Goal: Task Accomplishment & Management: Manage account settings

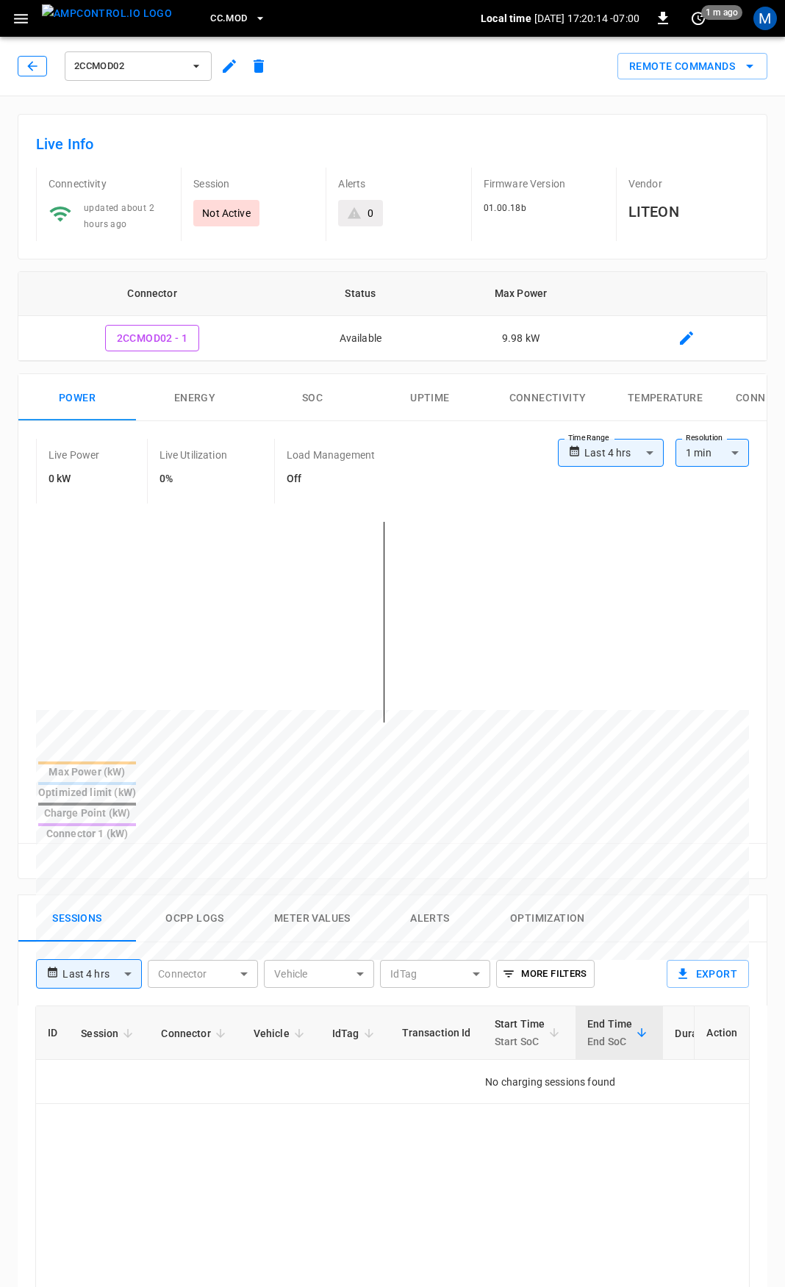
click at [43, 69] on button "button" at bounding box center [32, 66] width 29 height 21
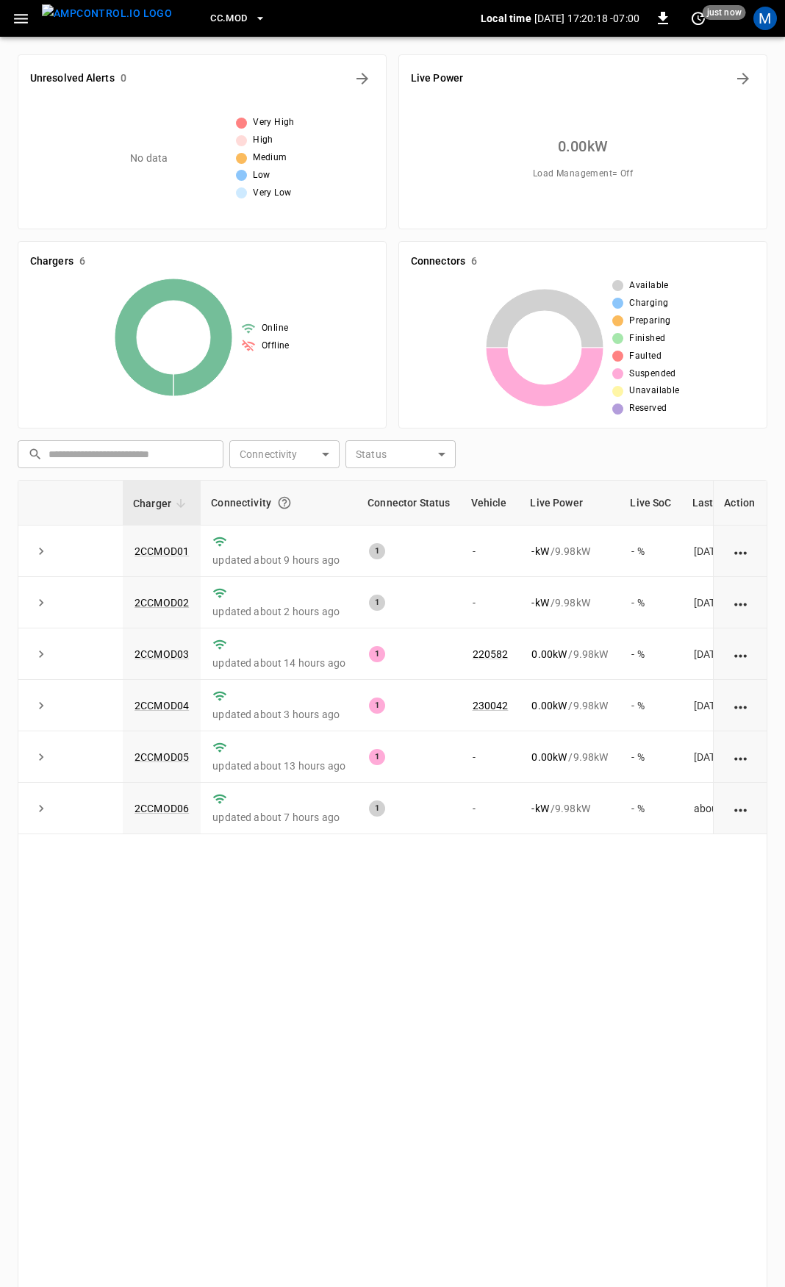
click at [26, 21] on icon "button" at bounding box center [21, 19] width 18 height 18
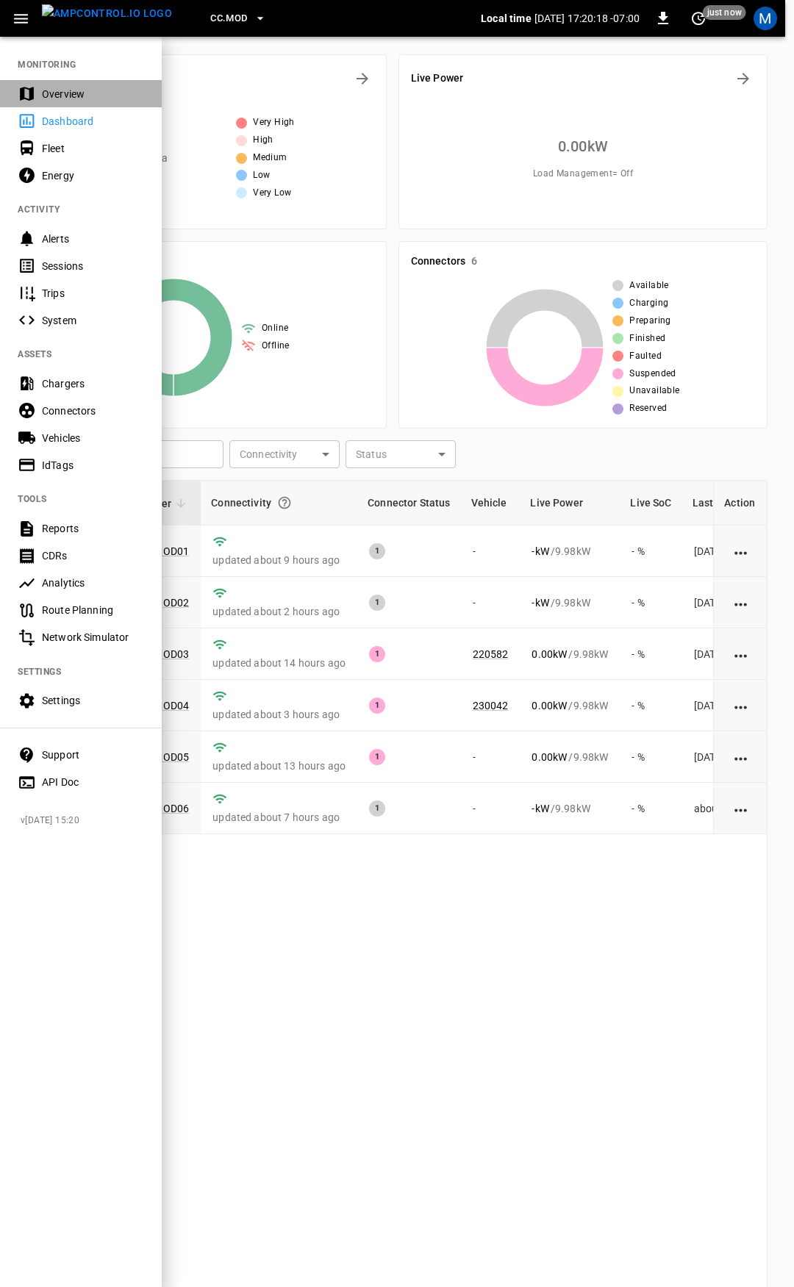
click at [38, 82] on div "Overview" at bounding box center [81, 93] width 162 height 27
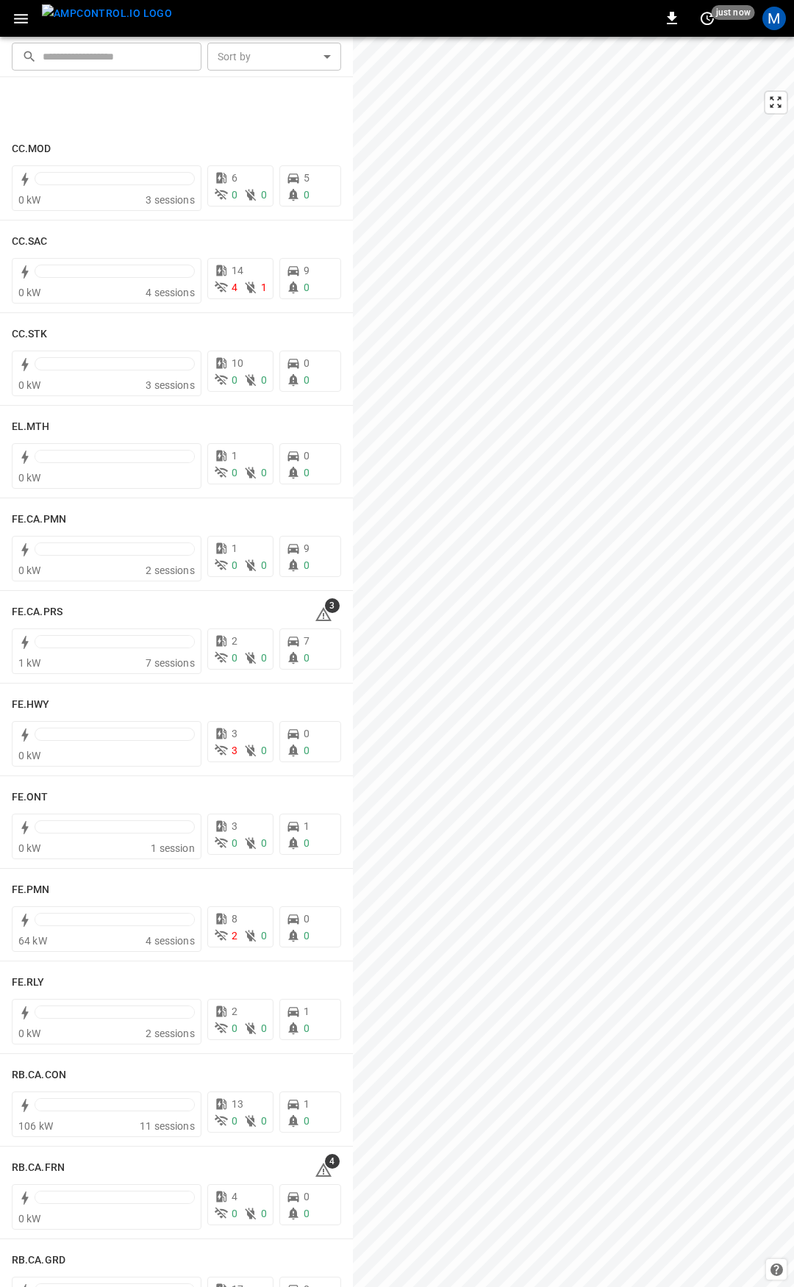
scroll to position [1259, 0]
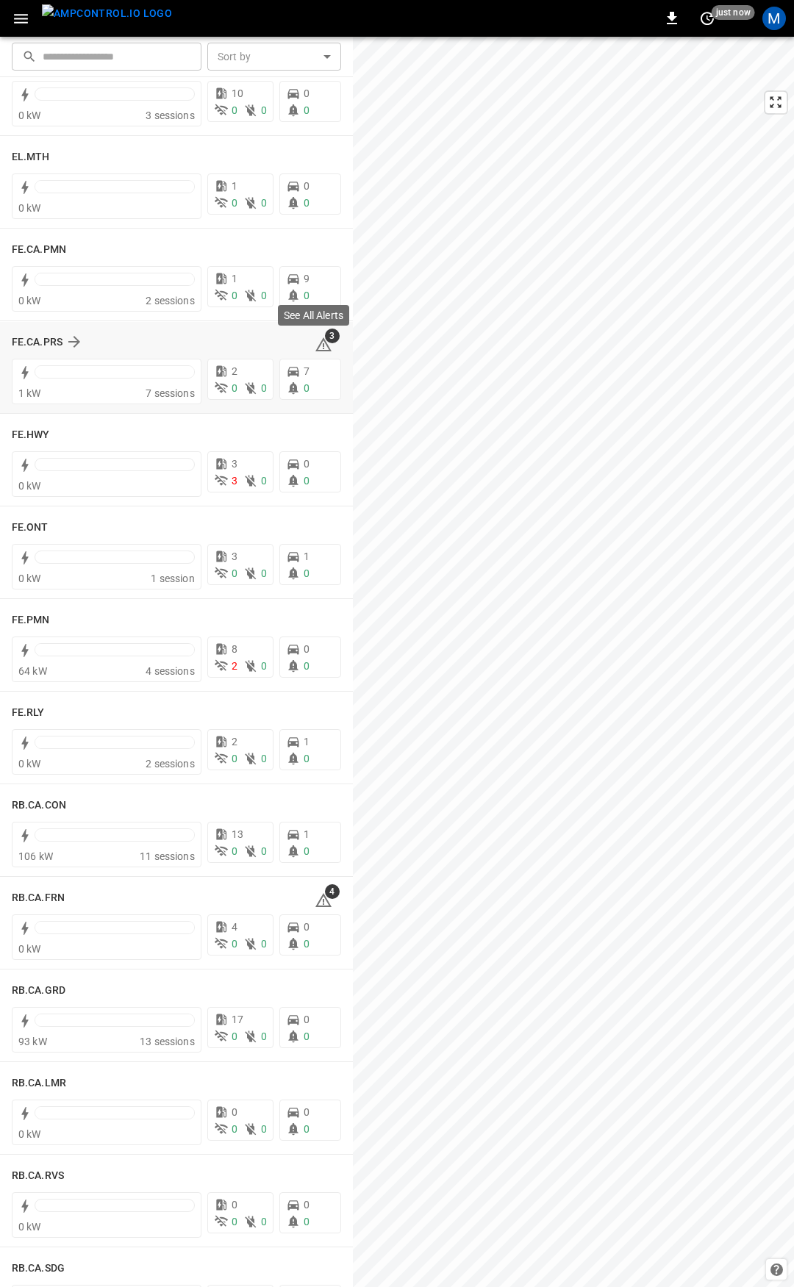
click at [315, 339] on icon at bounding box center [323, 344] width 16 height 14
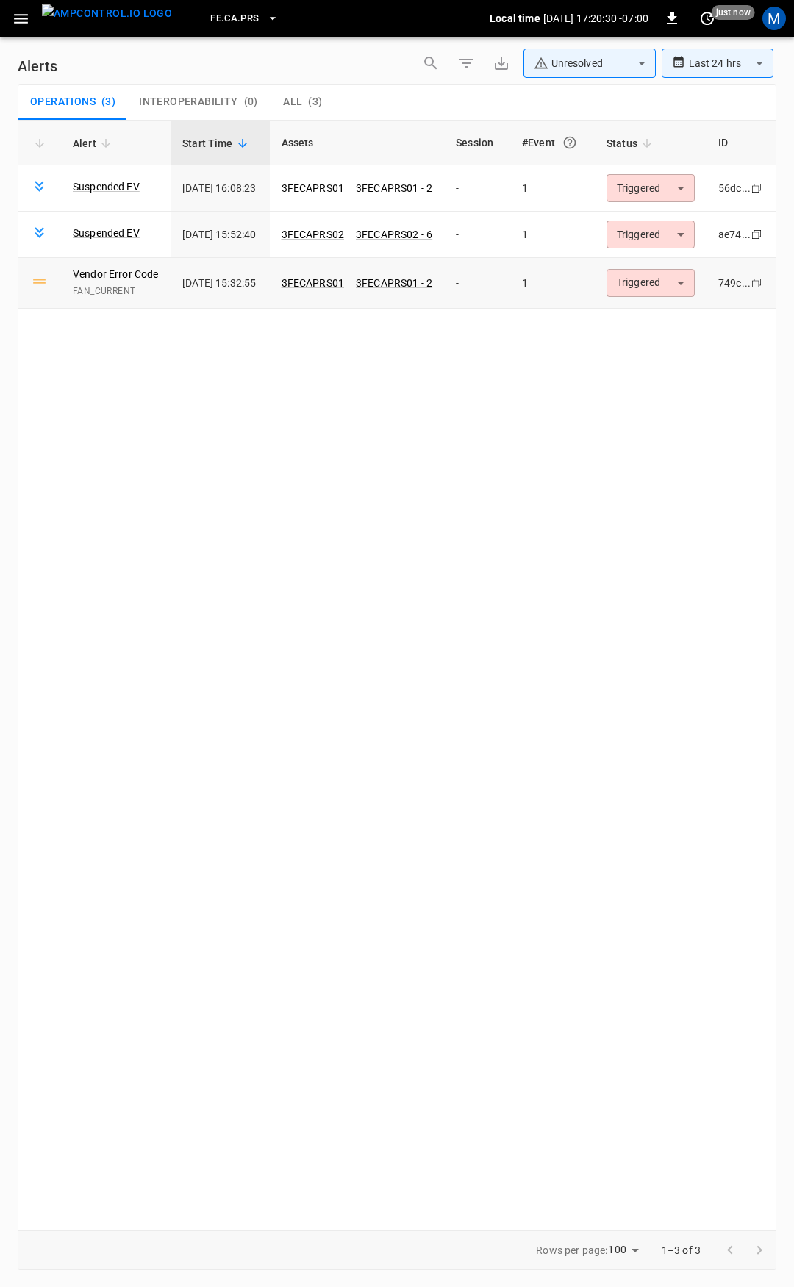
click at [663, 287] on body "**********" at bounding box center [397, 640] width 794 height 1281
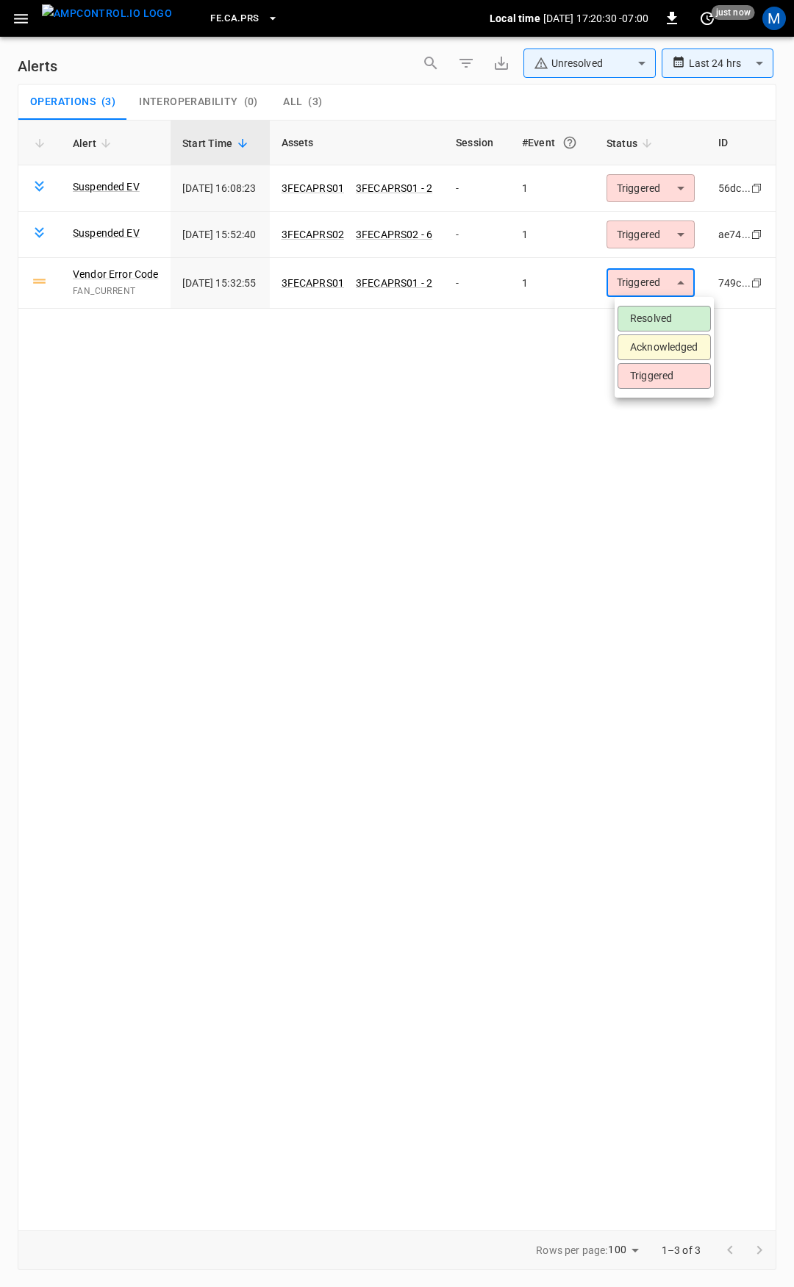
click at [663, 316] on li "Resolved" at bounding box center [663, 319] width 93 height 26
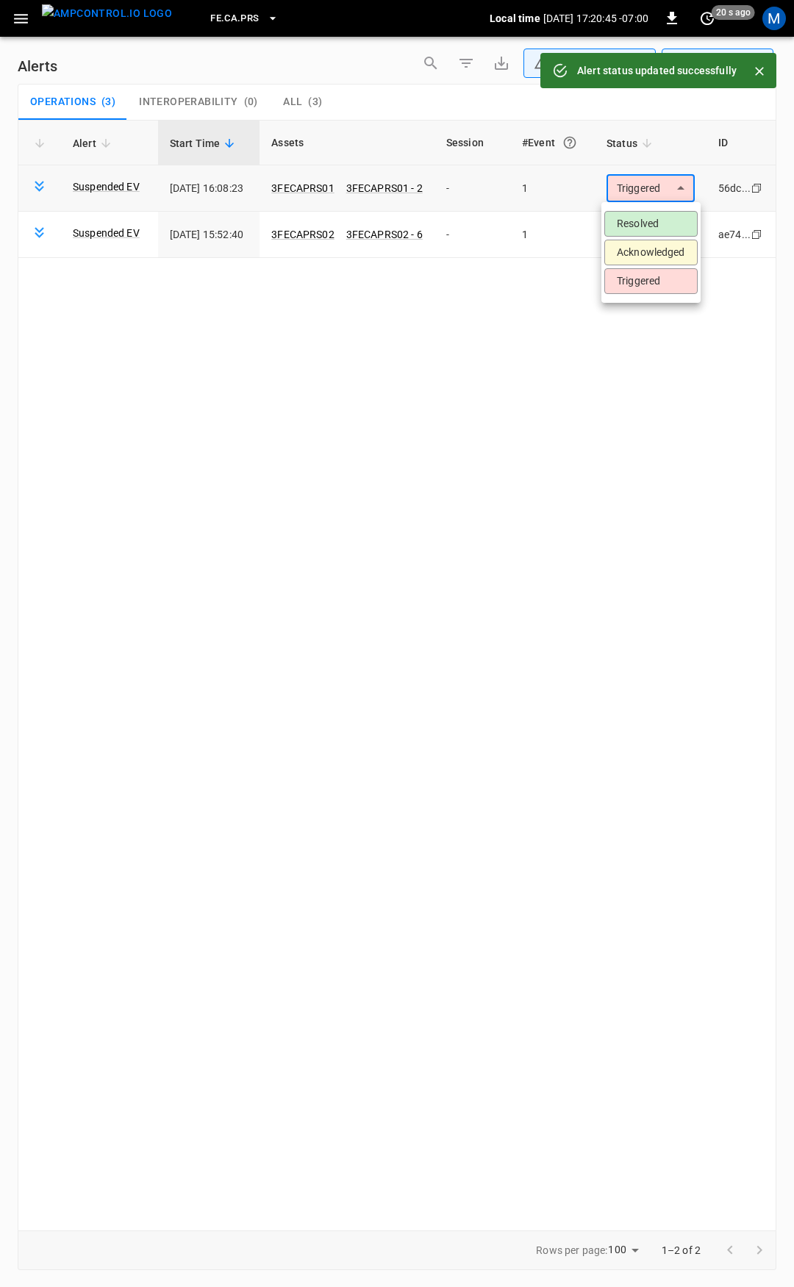
click at [649, 190] on body "**********" at bounding box center [397, 640] width 794 height 1281
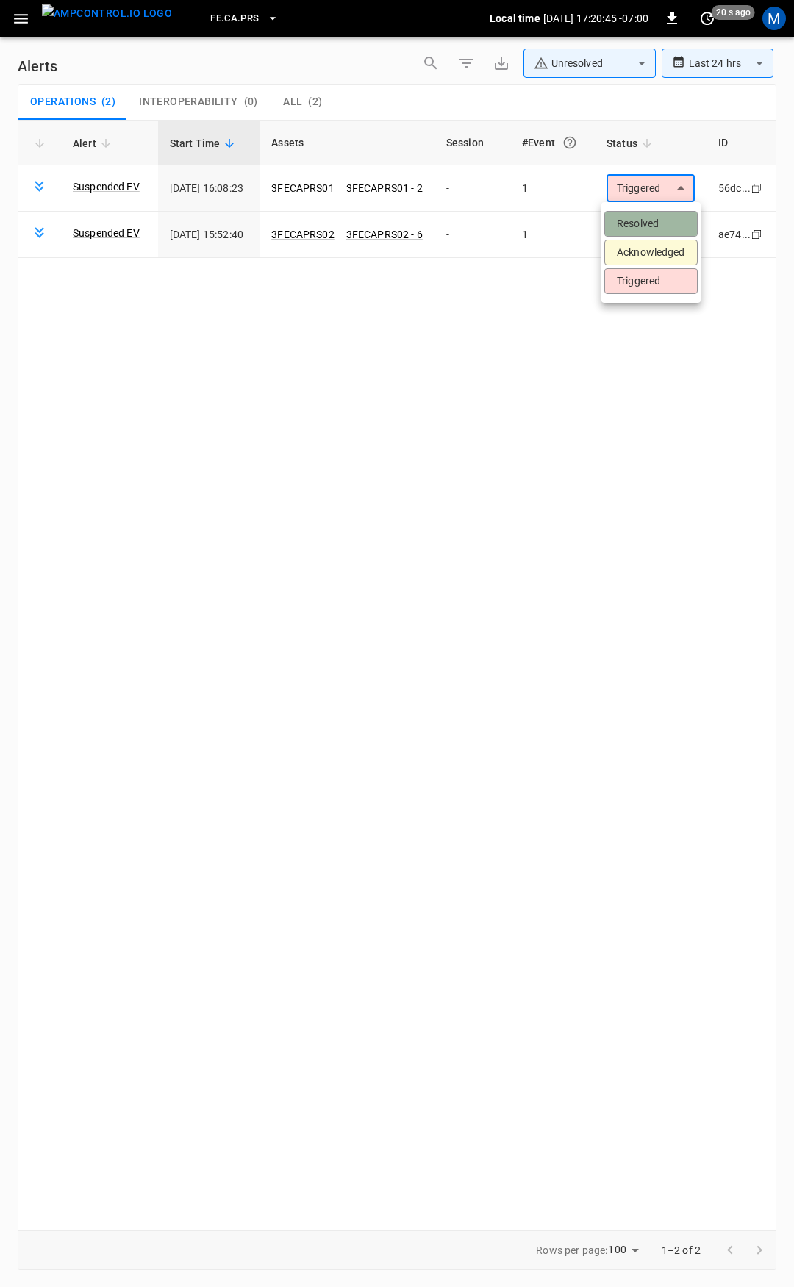
click at [643, 226] on li "Resolved" at bounding box center [650, 224] width 93 height 26
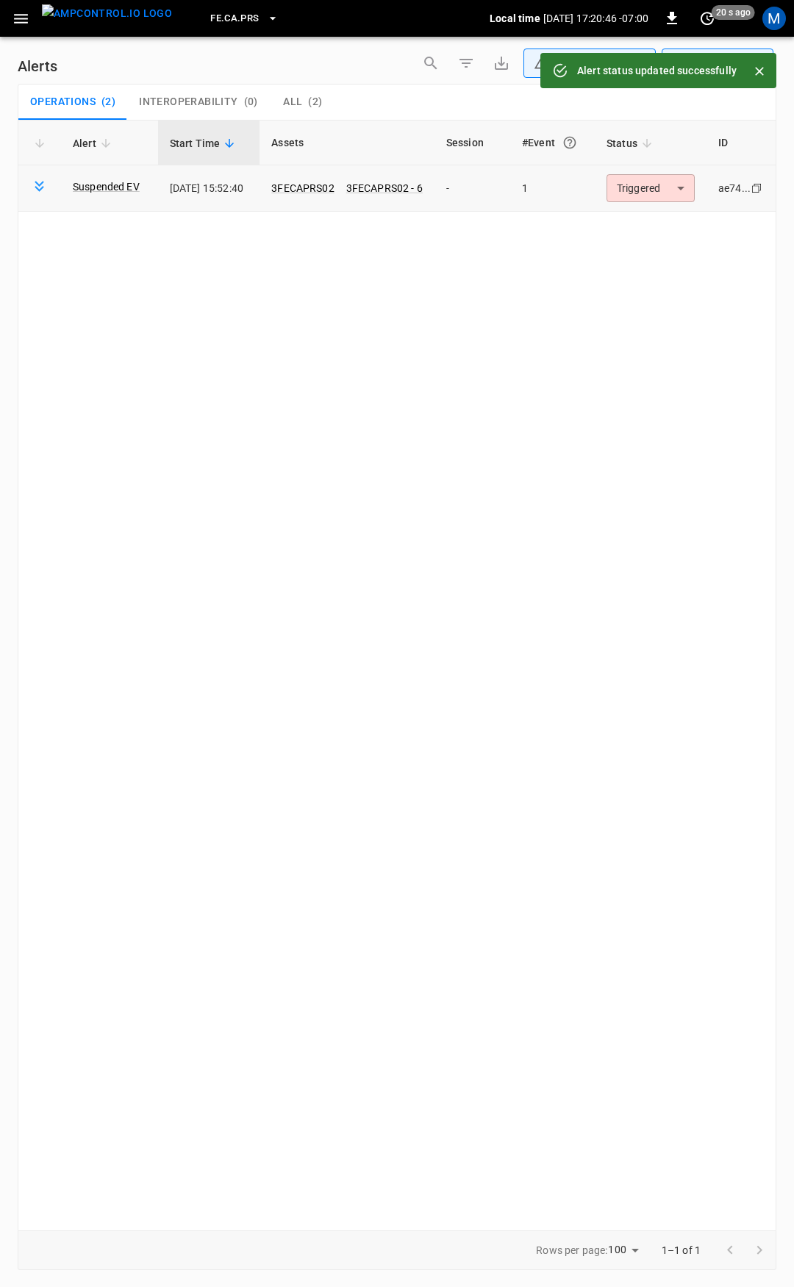
click at [657, 188] on body "**********" at bounding box center [397, 640] width 794 height 1281
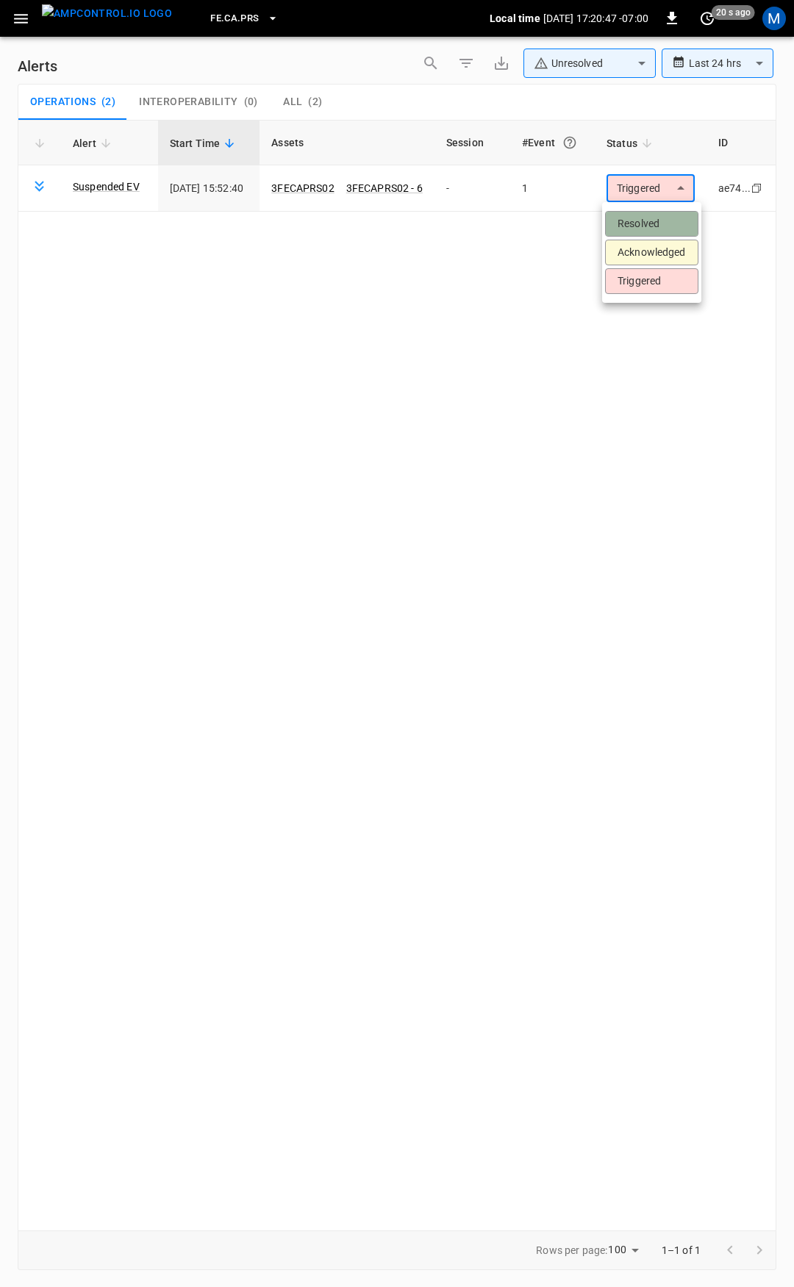
click at [658, 223] on li "Resolved" at bounding box center [651, 224] width 93 height 26
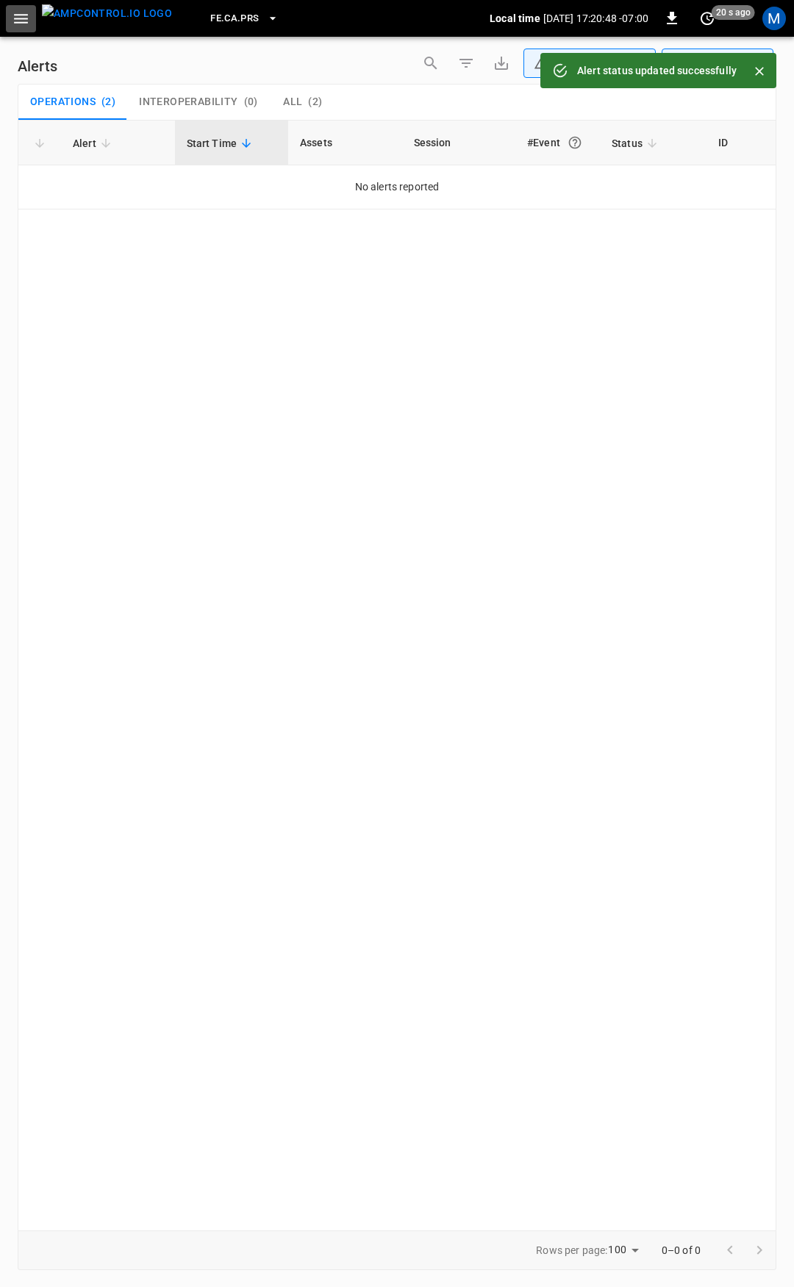
click at [25, 24] on icon "button" at bounding box center [21, 19] width 18 height 18
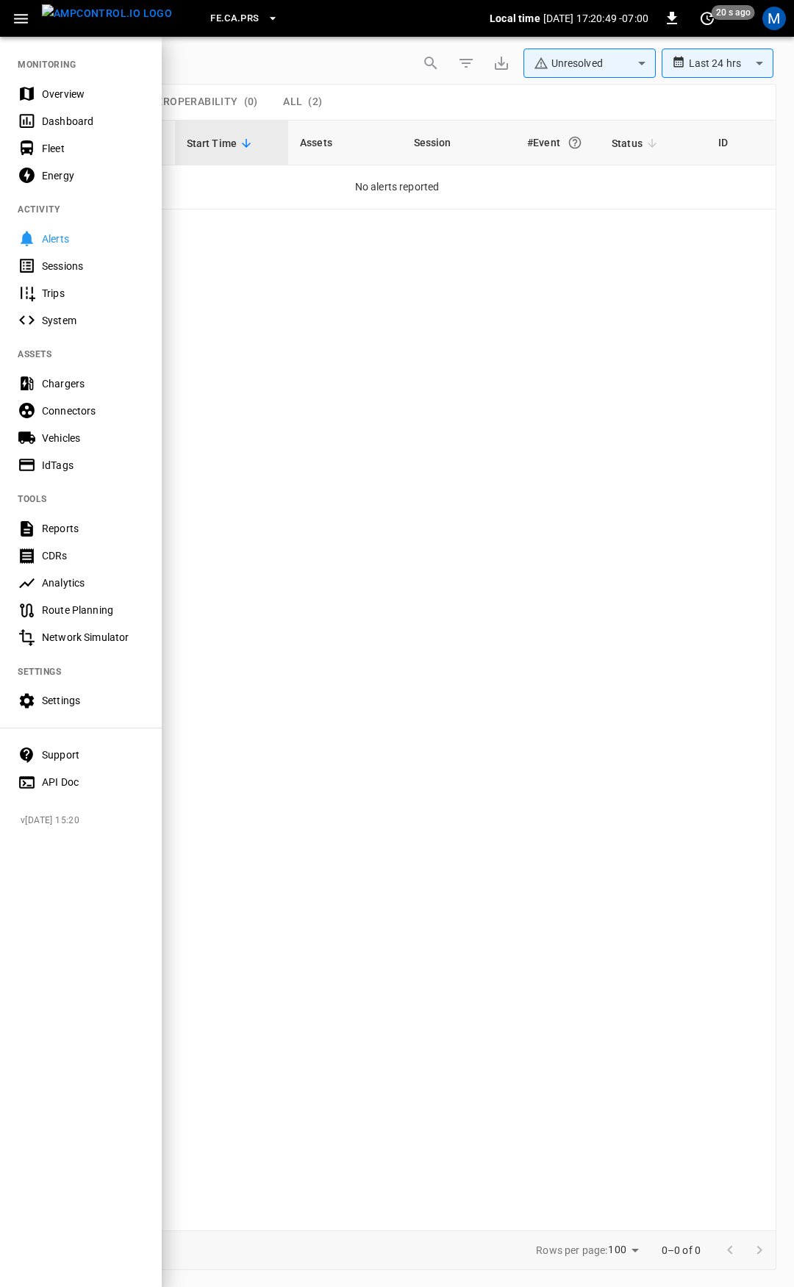
click at [51, 82] on div "Overview" at bounding box center [81, 93] width 162 height 27
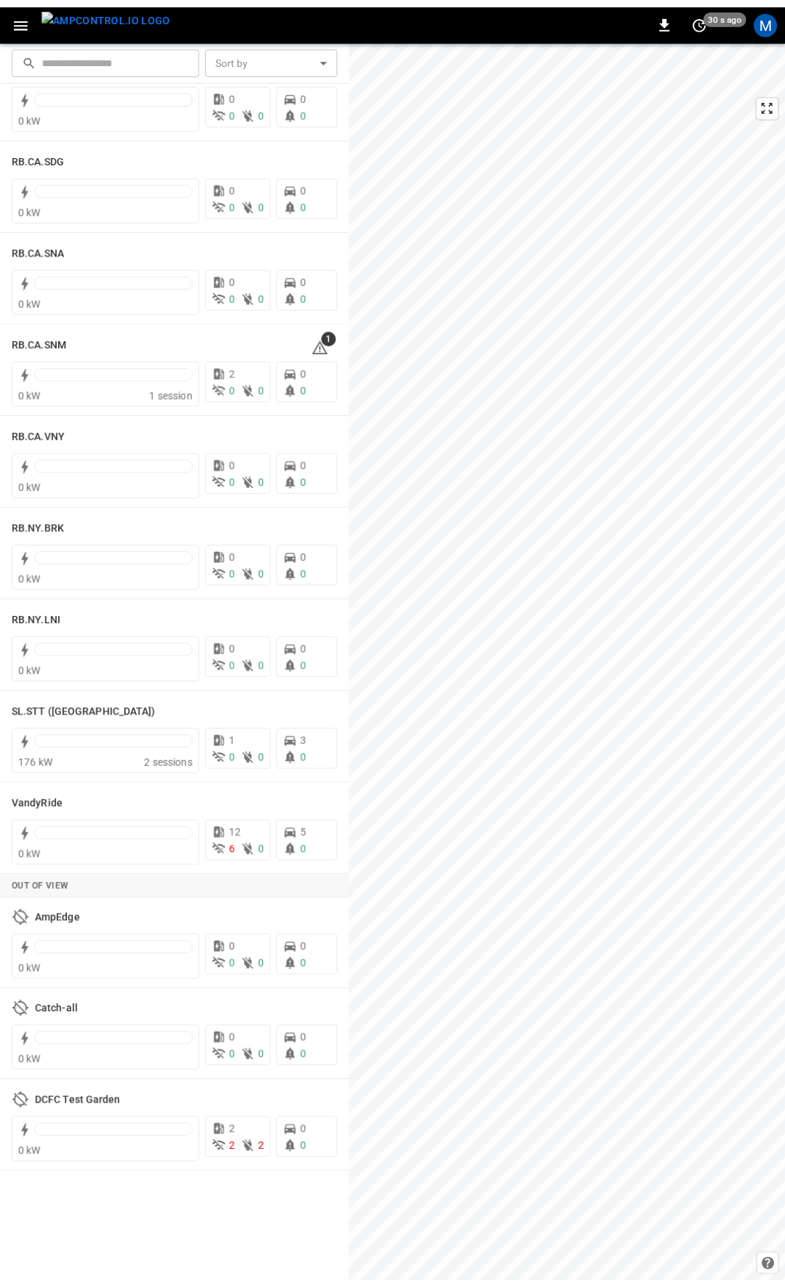
scroll to position [2538, 0]
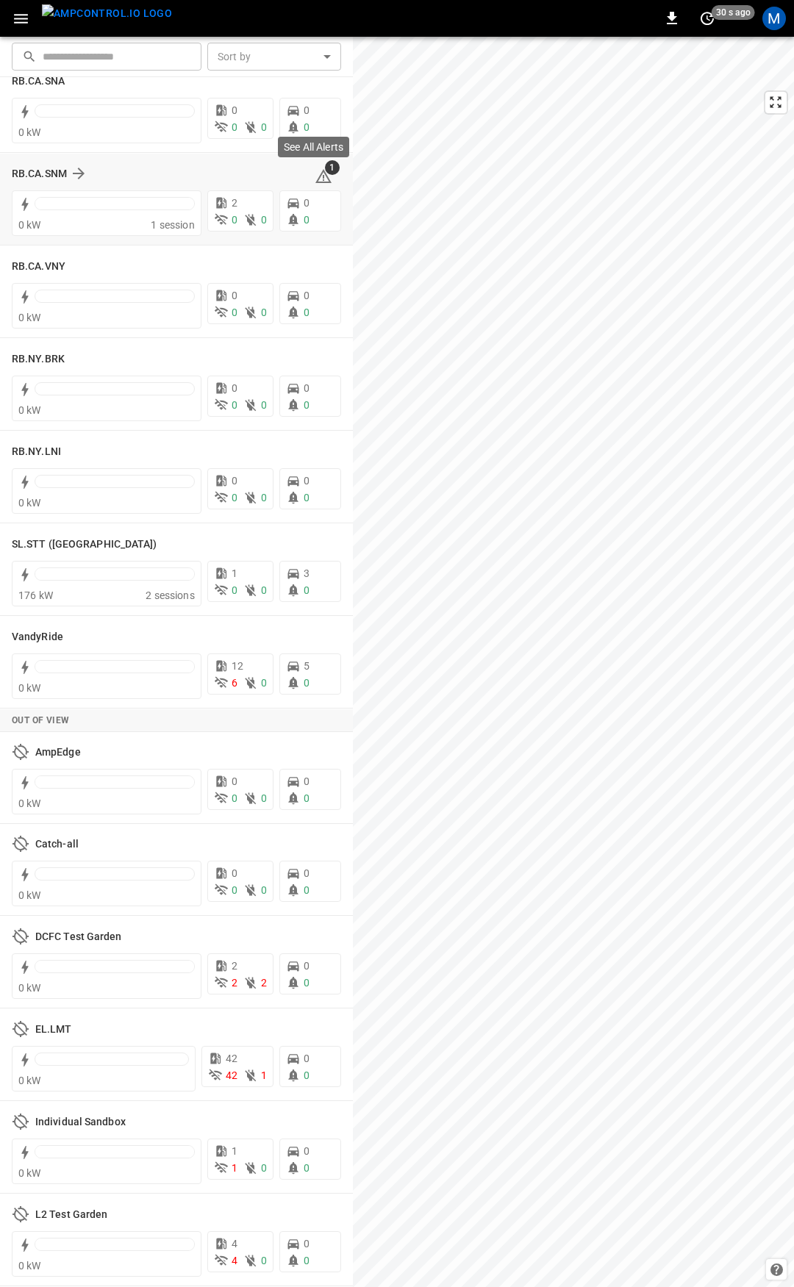
click at [314, 173] on icon at bounding box center [323, 177] width 18 height 18
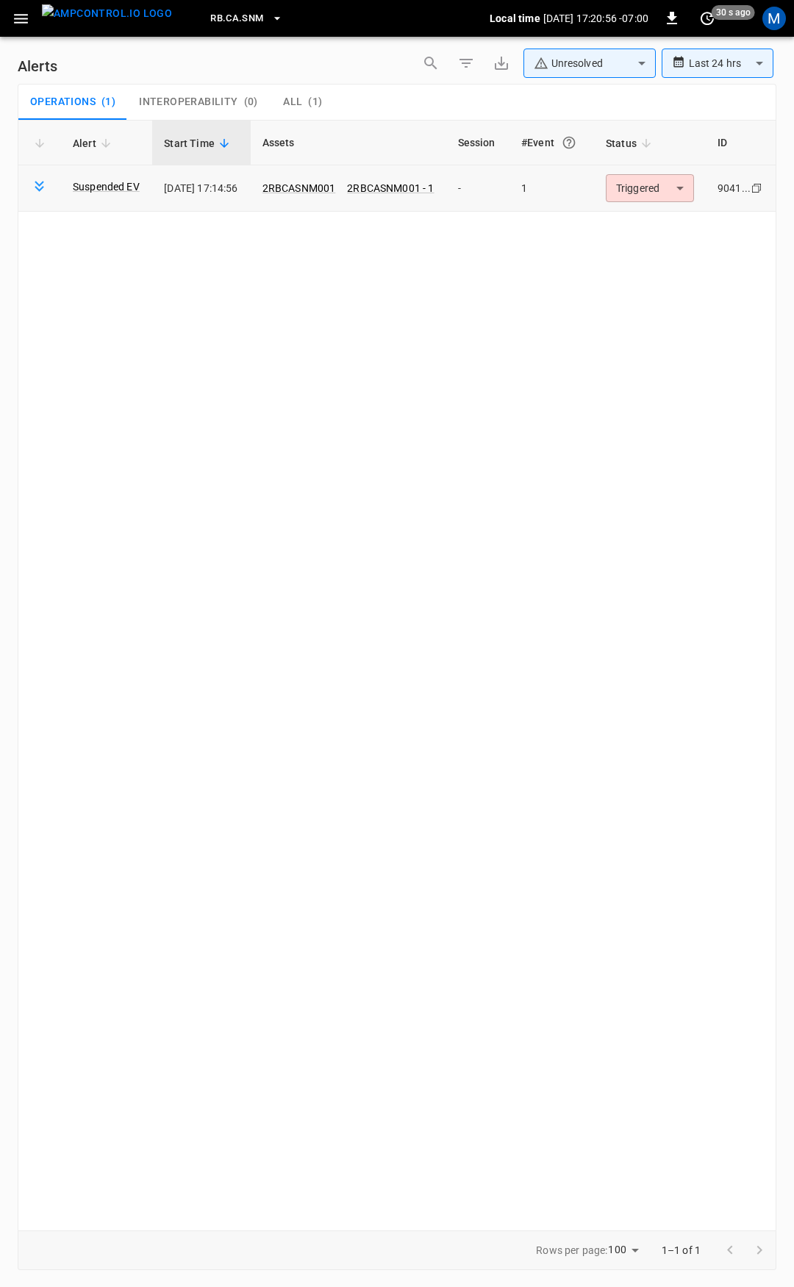
click at [675, 185] on body "**********" at bounding box center [397, 640] width 794 height 1281
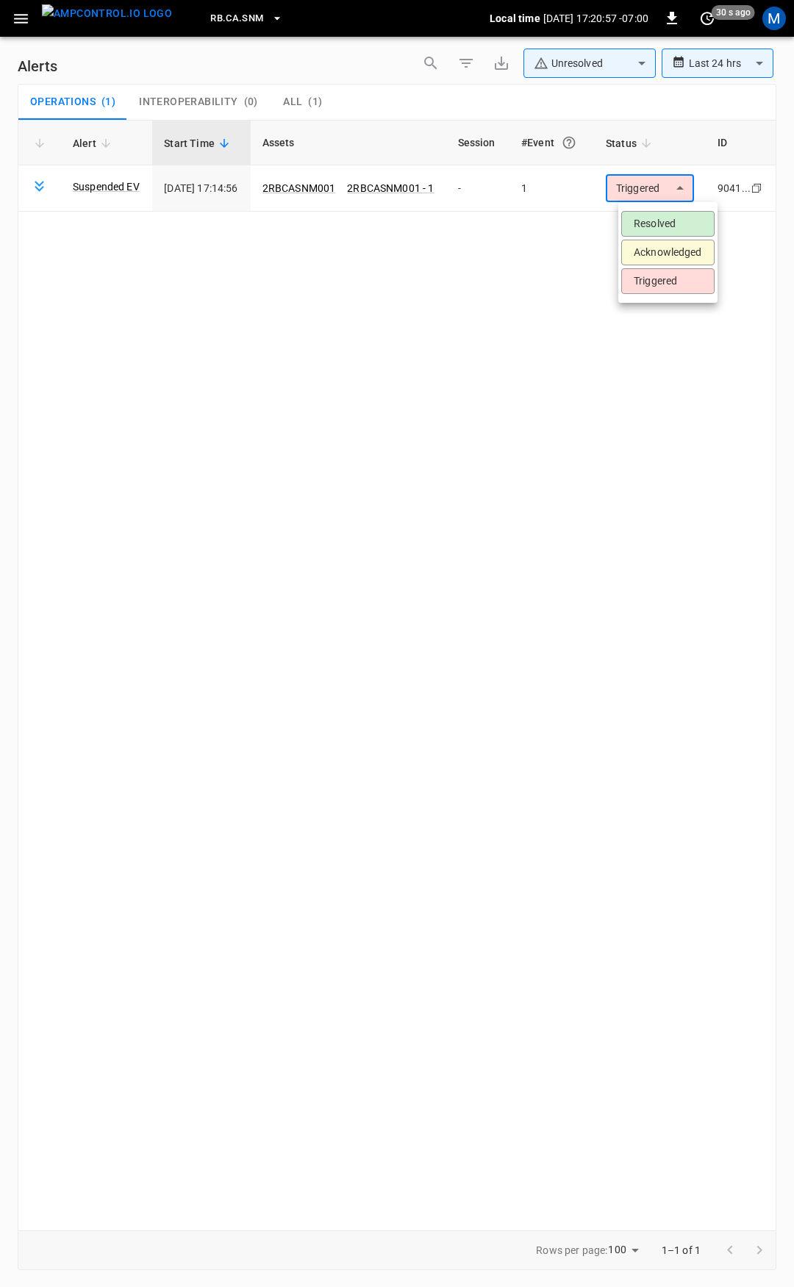
click at [677, 217] on li "Resolved" at bounding box center [667, 224] width 93 height 26
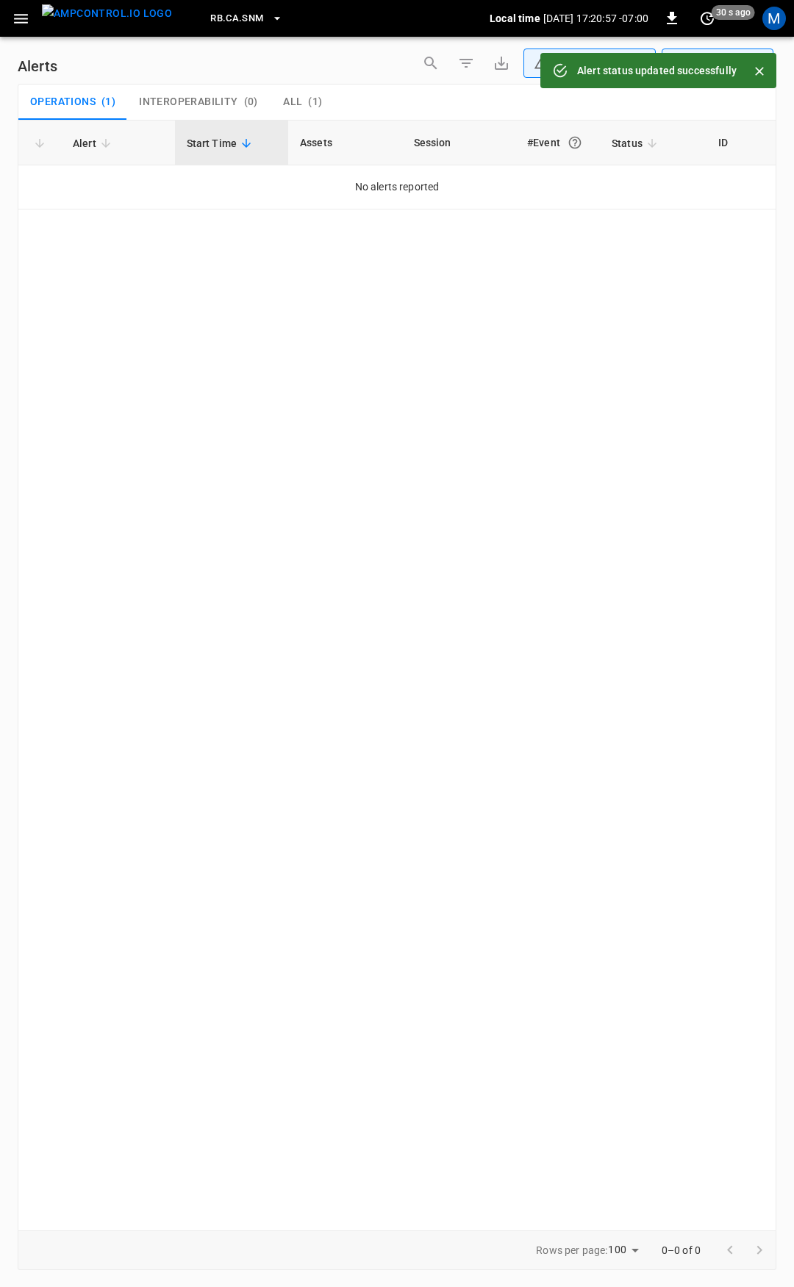
click at [12, 24] on icon "button" at bounding box center [21, 19] width 18 height 18
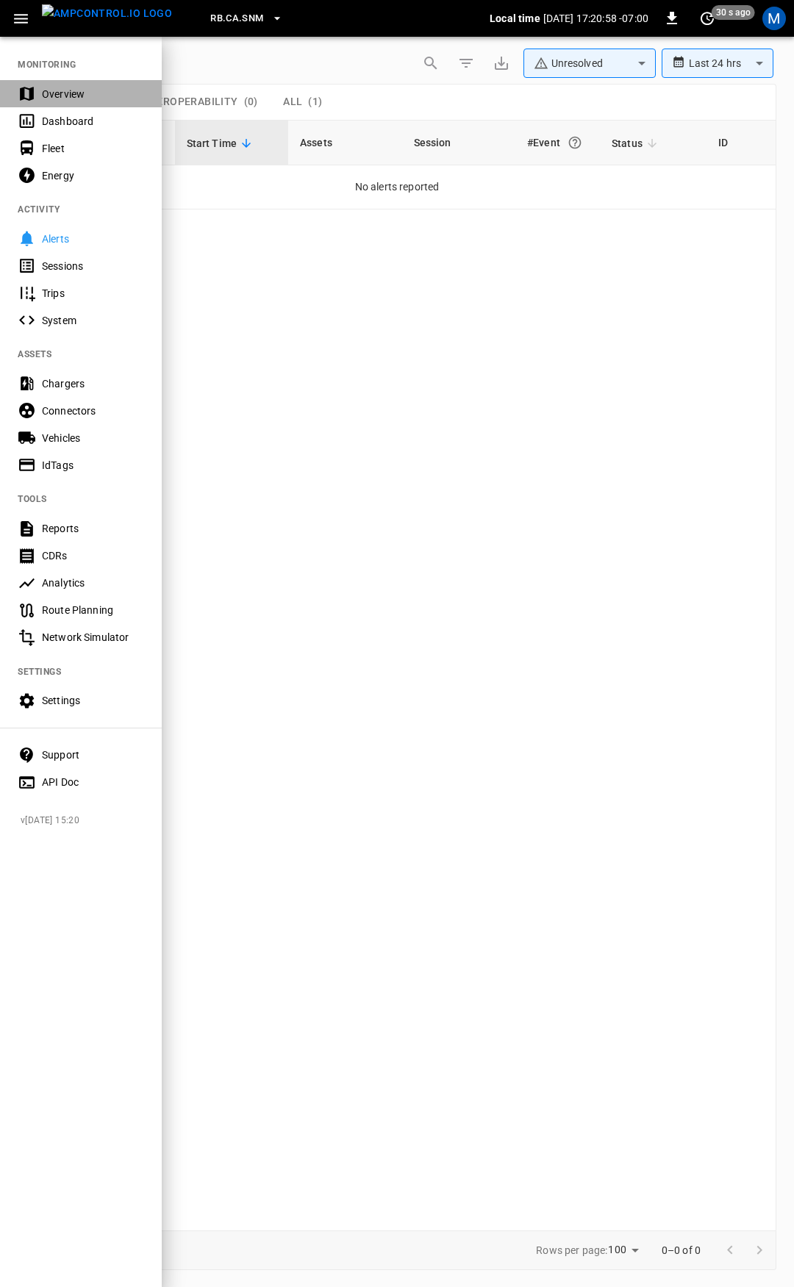
click at [57, 99] on div "Overview" at bounding box center [93, 94] width 102 height 15
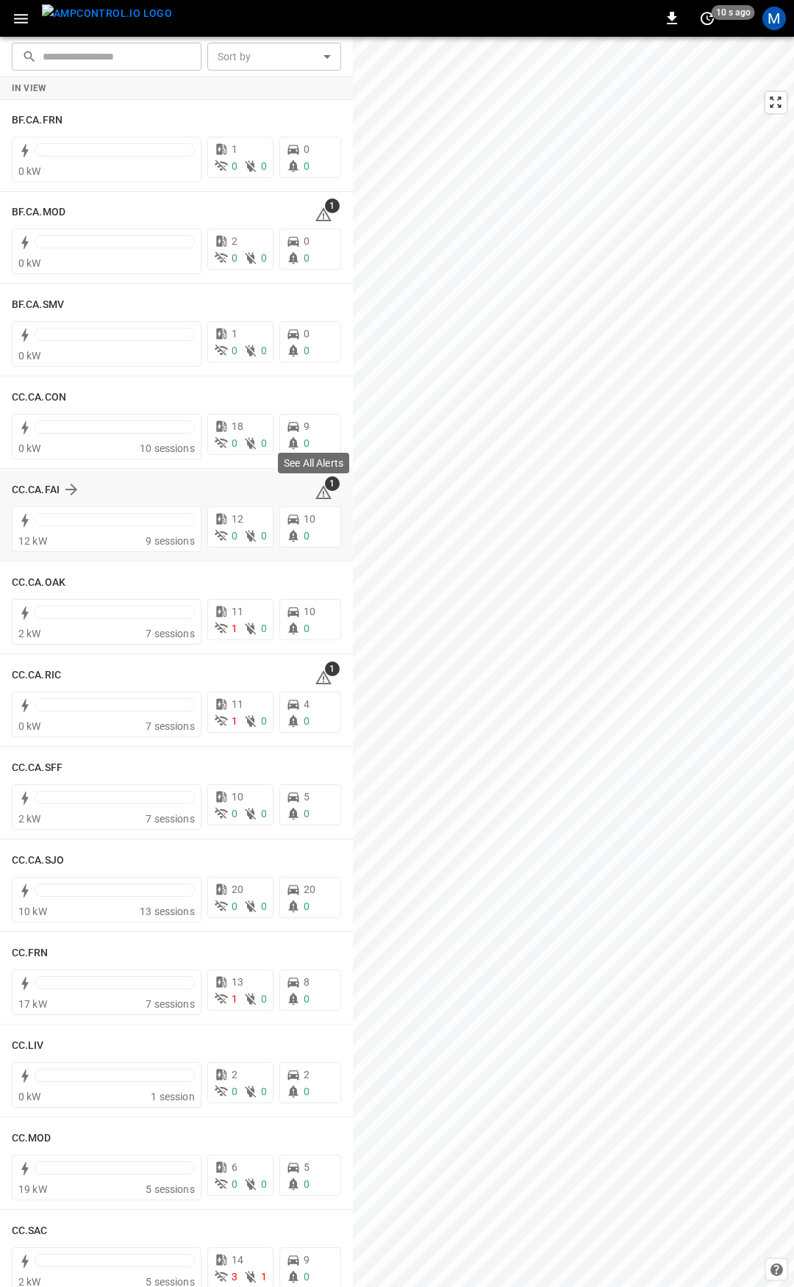
click at [317, 490] on icon at bounding box center [323, 492] width 16 height 14
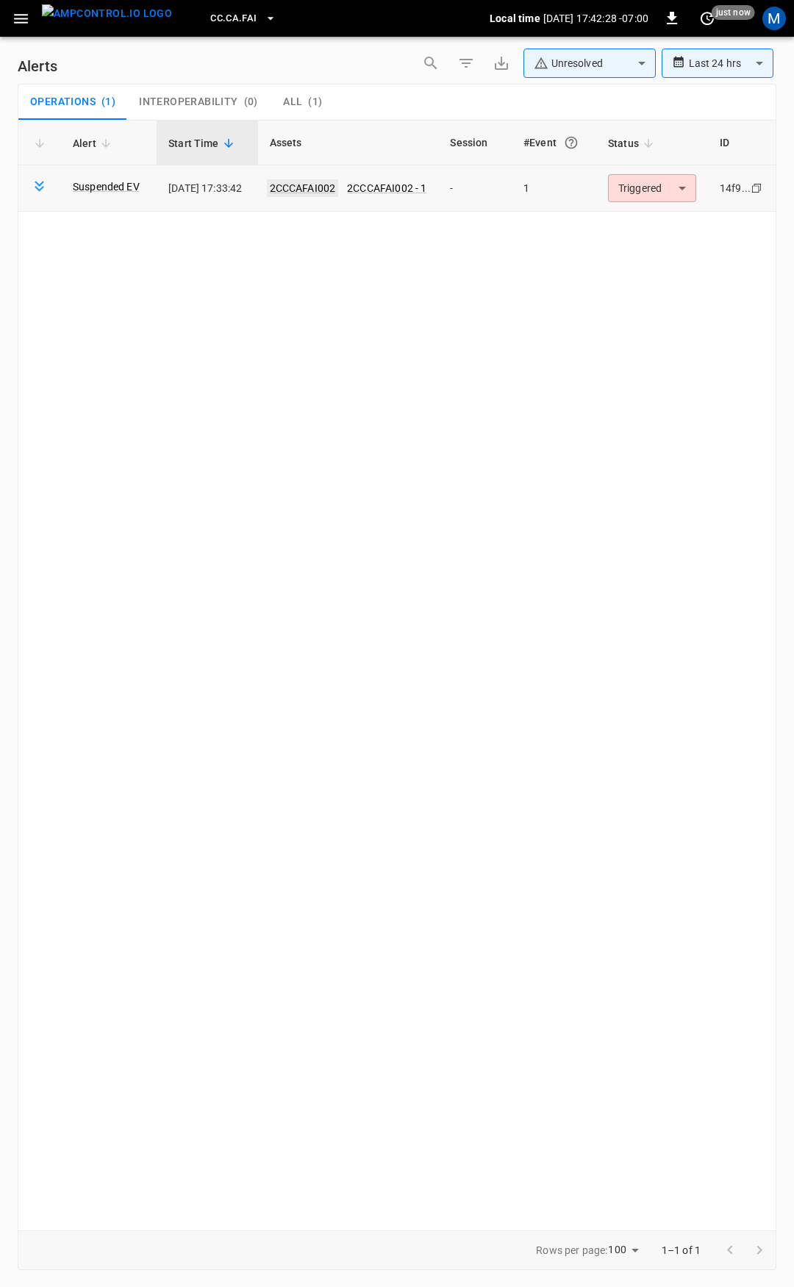
click at [321, 187] on link "2CCCAFAI002" at bounding box center [303, 188] width 72 height 18
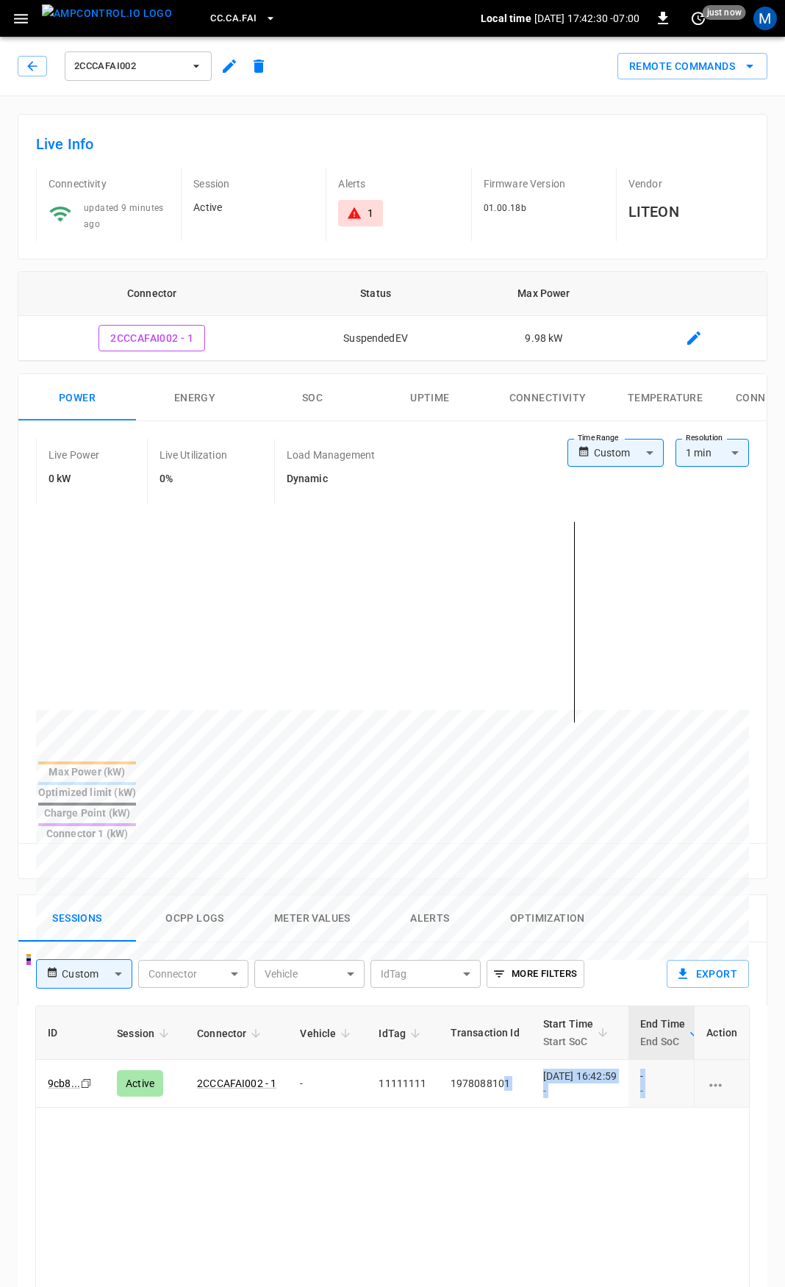
scroll to position [0, 381]
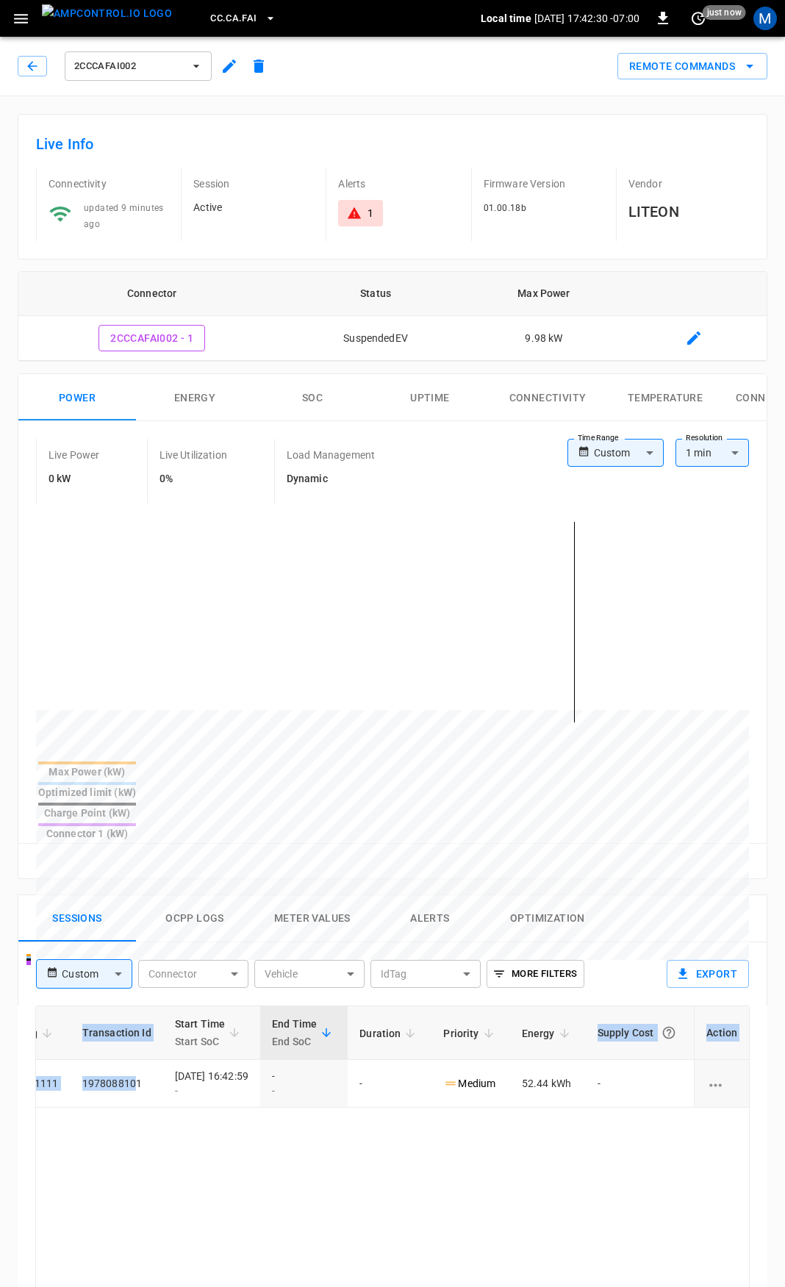
drag, startPoint x: 529, startPoint y: 1023, endPoint x: 793, endPoint y: 1019, distance: 263.8
click at [784, 1019] on html "CC.CA.FAI Local time [DATE] 17:42:30 -07:00 0 just now M 2CCCAFAI002 Remote Com…" at bounding box center [392, 981] width 785 height 1963
click at [363, 220] on div "1" at bounding box center [360, 213] width 26 height 15
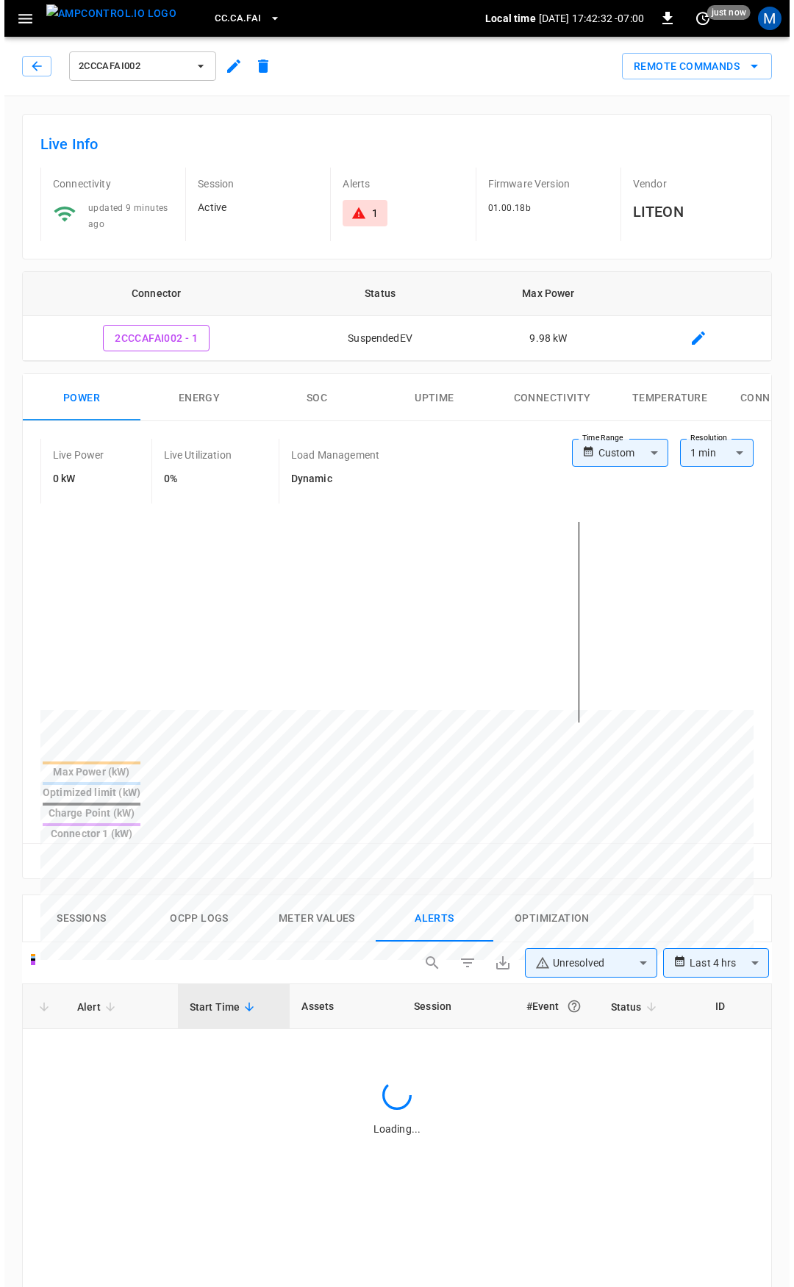
scroll to position [625, 0]
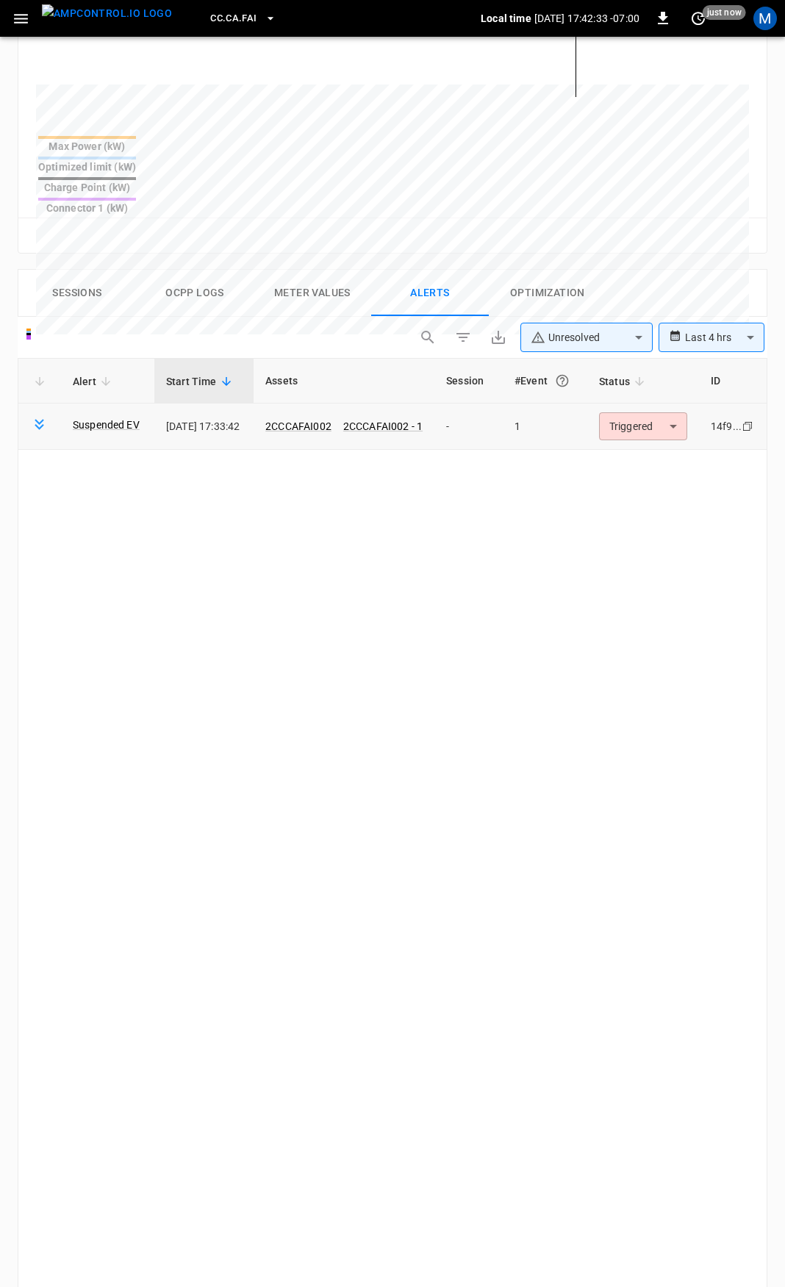
click at [654, 384] on body "**********" at bounding box center [392, 456] width 785 height 2162
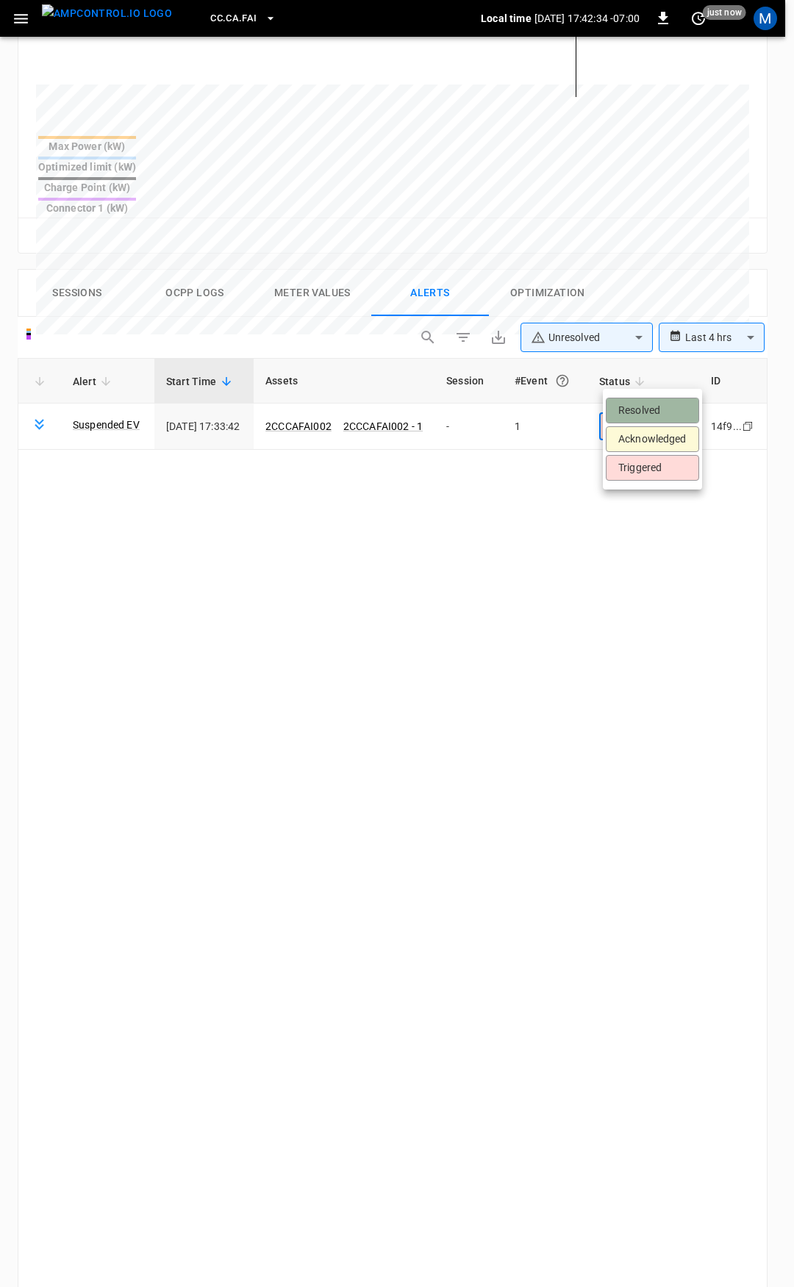
click at [655, 405] on li "Resolved" at bounding box center [651, 410] width 93 height 26
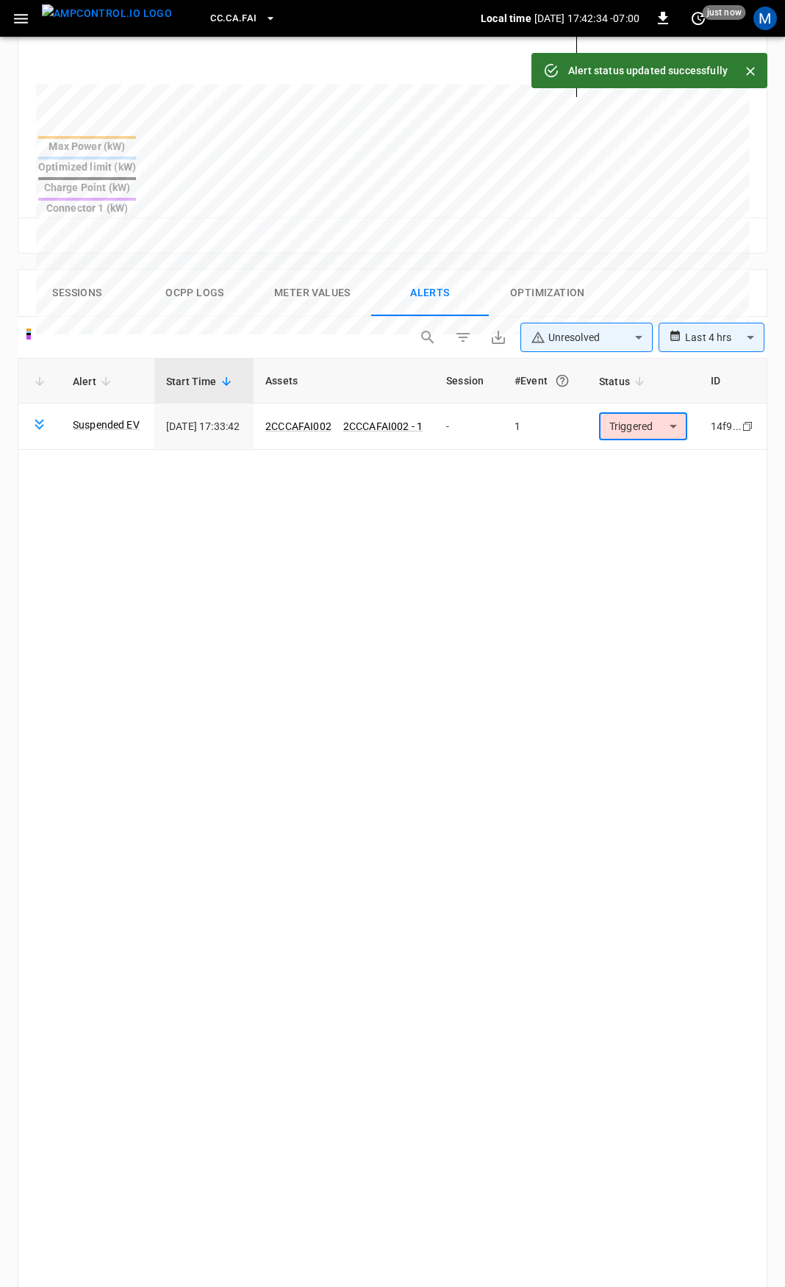
click at [18, 26] on icon "button" at bounding box center [21, 19] width 18 height 18
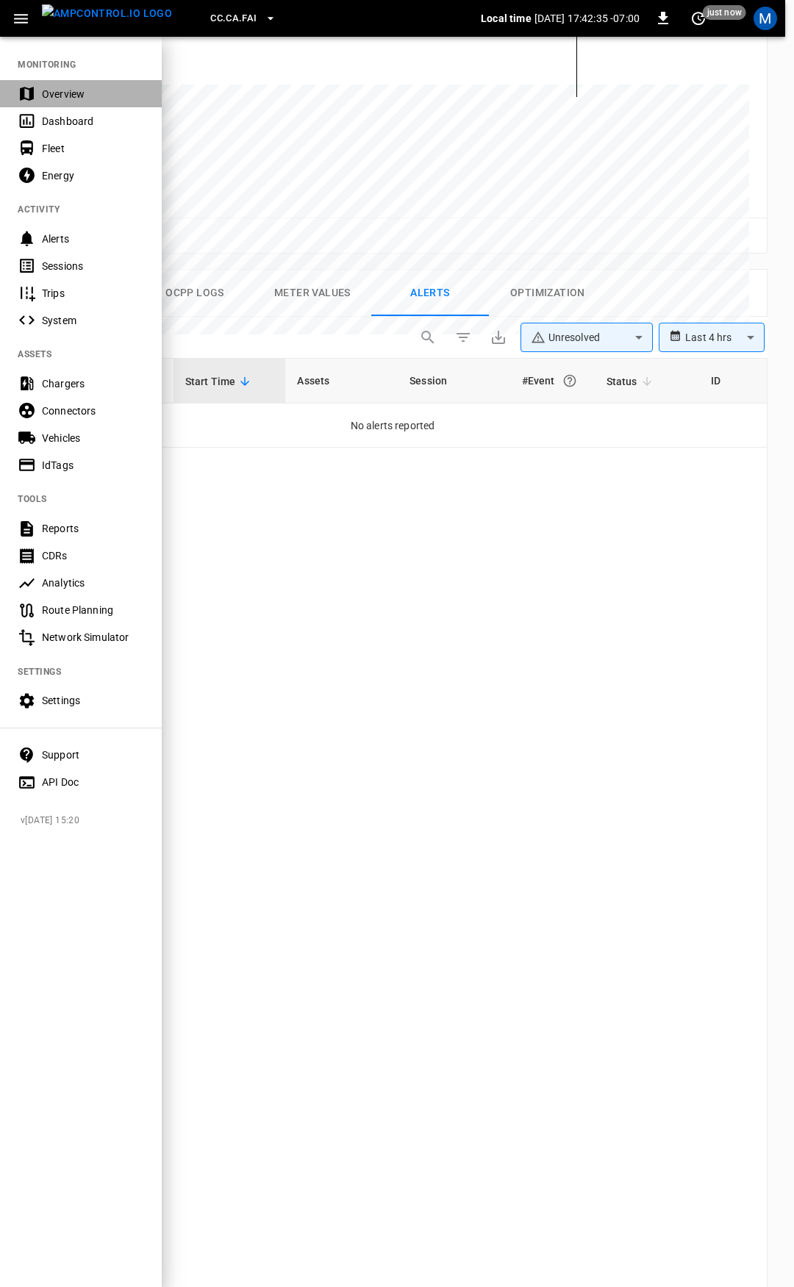
click at [79, 98] on div "Overview" at bounding box center [93, 94] width 102 height 15
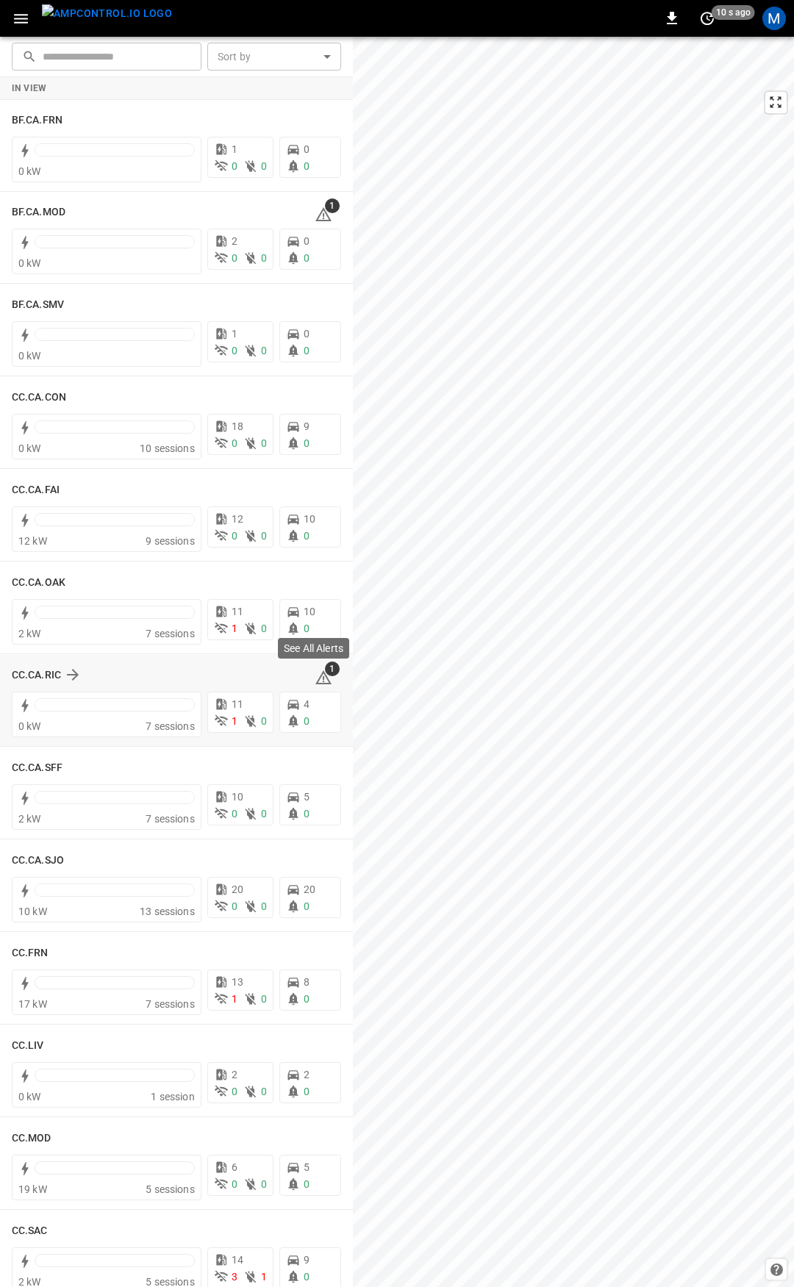
click at [325, 674] on span "1" at bounding box center [332, 668] width 15 height 15
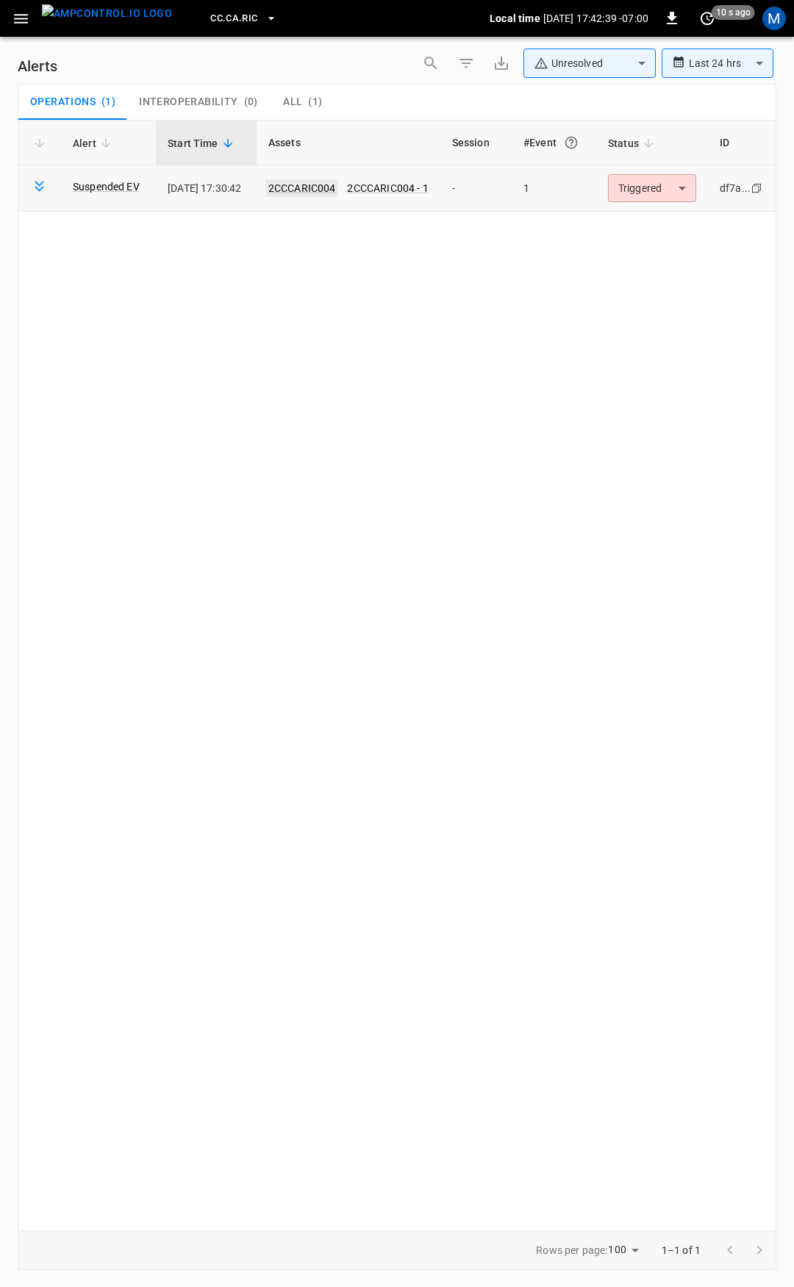
click at [296, 179] on link "2CCCARIC004" at bounding box center [301, 188] width 73 height 18
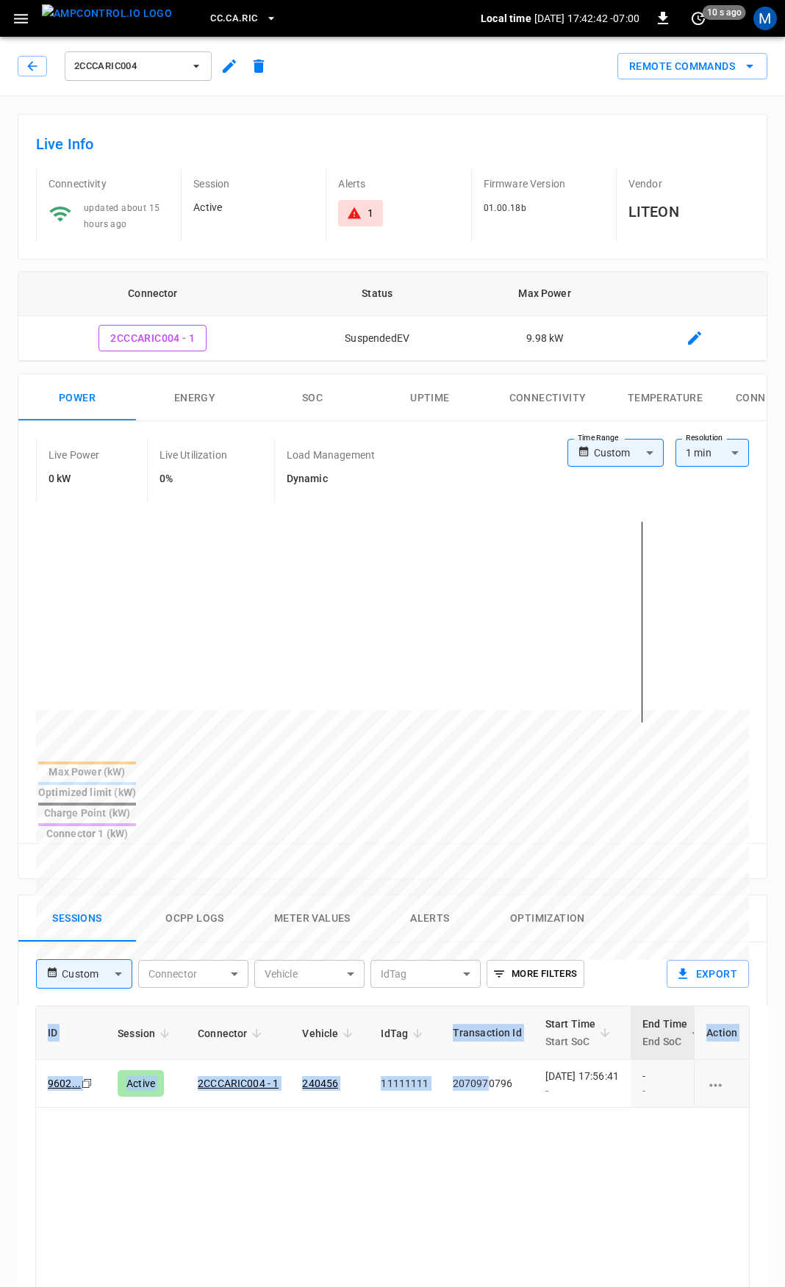
drag, startPoint x: 486, startPoint y: 1078, endPoint x: -323, endPoint y: 1061, distance: 809.1
click at [0, 1061] on html "CC.CA.RIC Local time [DATE] 17:42:42 -07:00 0 10 s ago M 2CCCARIC004 Remote Com…" at bounding box center [392, 981] width 785 height 1963
click at [327, 1074] on link "240456" at bounding box center [320, 1083] width 42 height 18
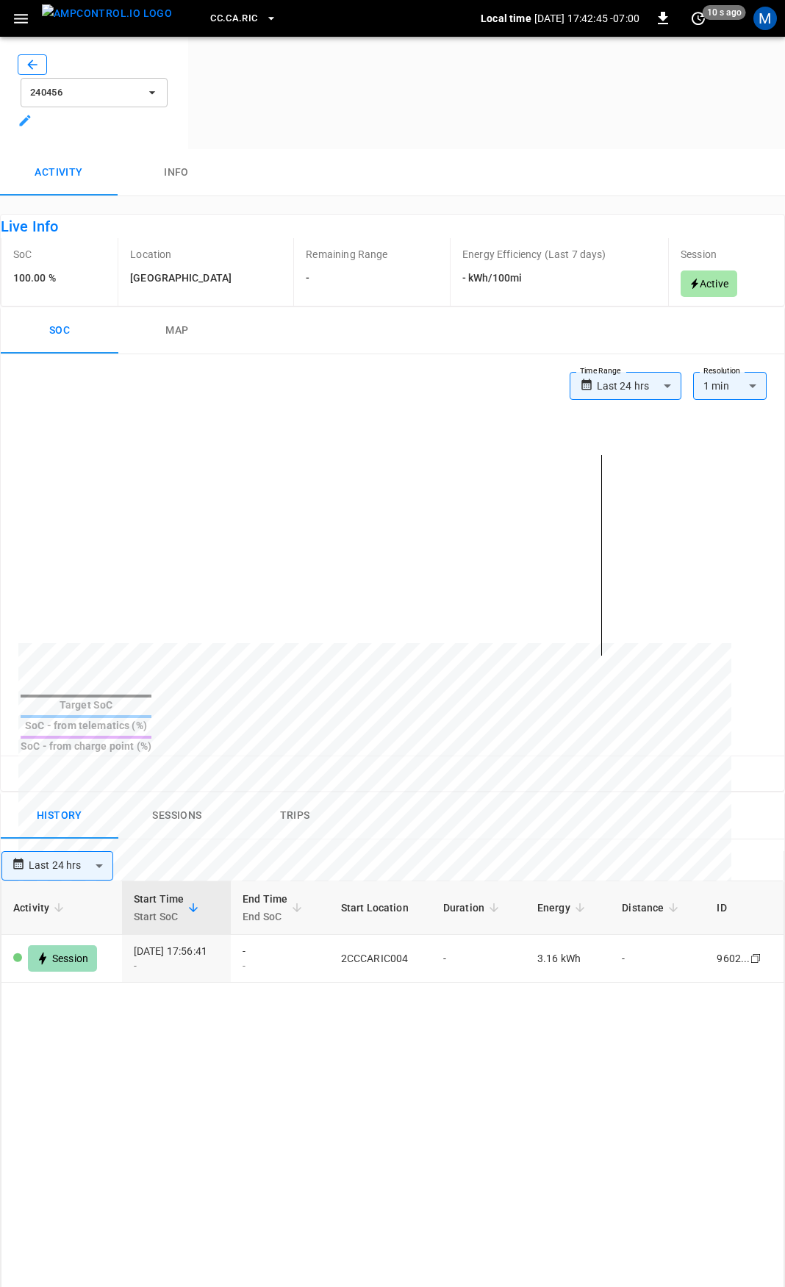
click at [35, 66] on icon "button" at bounding box center [32, 64] width 15 height 15
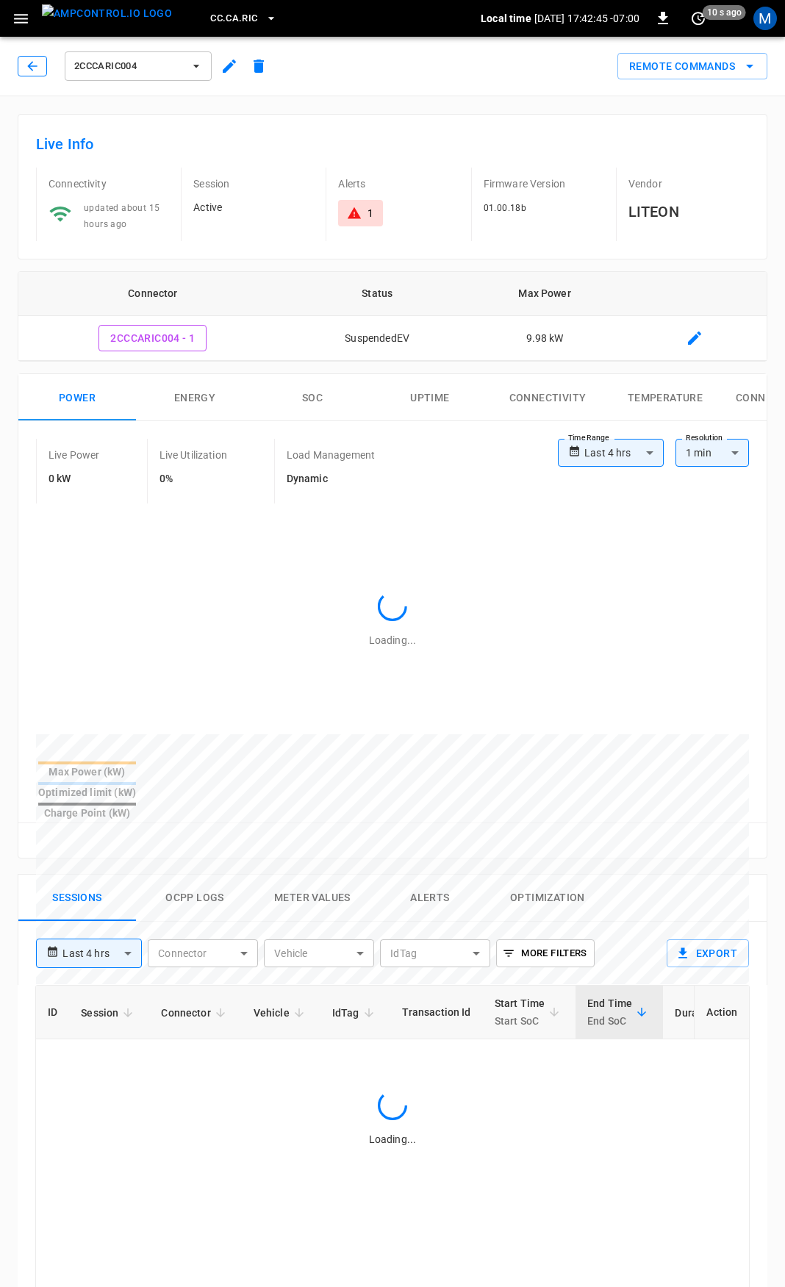
click at [26, 67] on icon "button" at bounding box center [32, 66] width 15 height 15
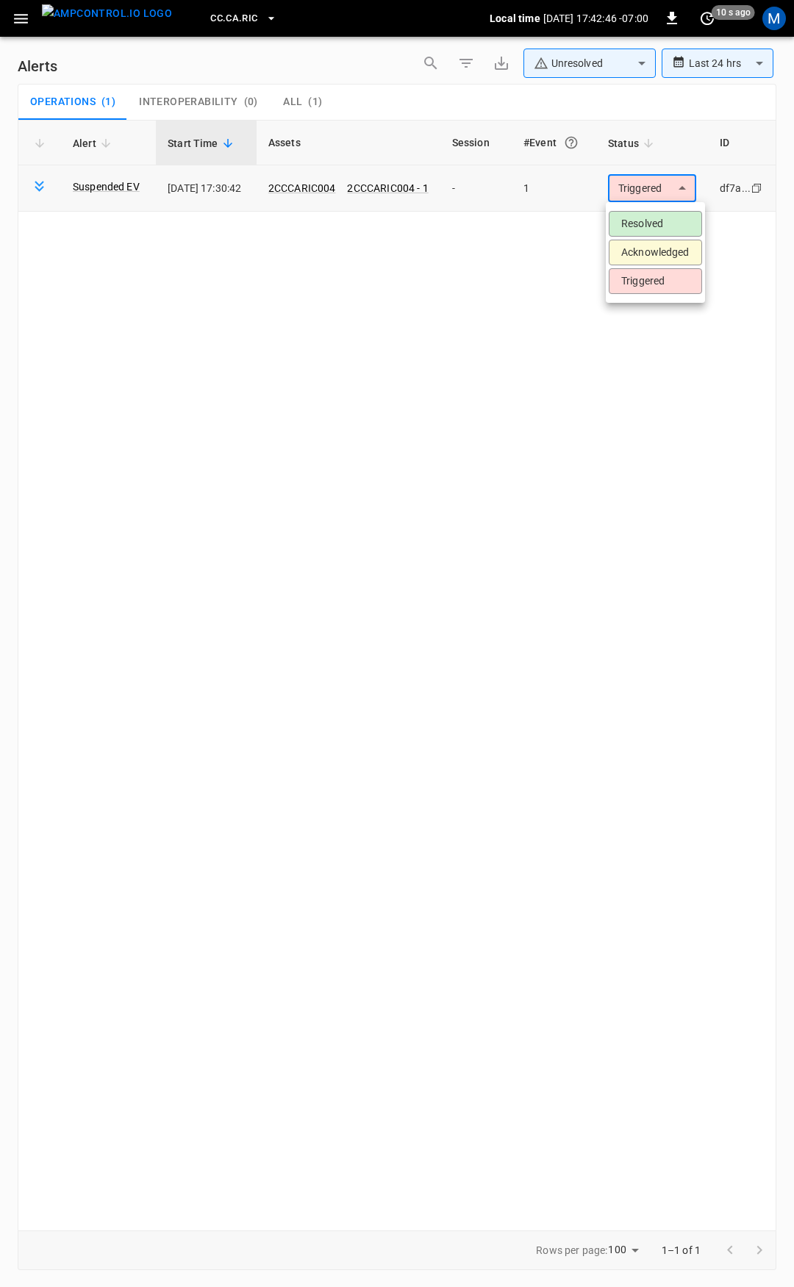
click at [666, 186] on body "**********" at bounding box center [397, 640] width 794 height 1281
click at [660, 223] on li "Resolved" at bounding box center [654, 224] width 93 height 26
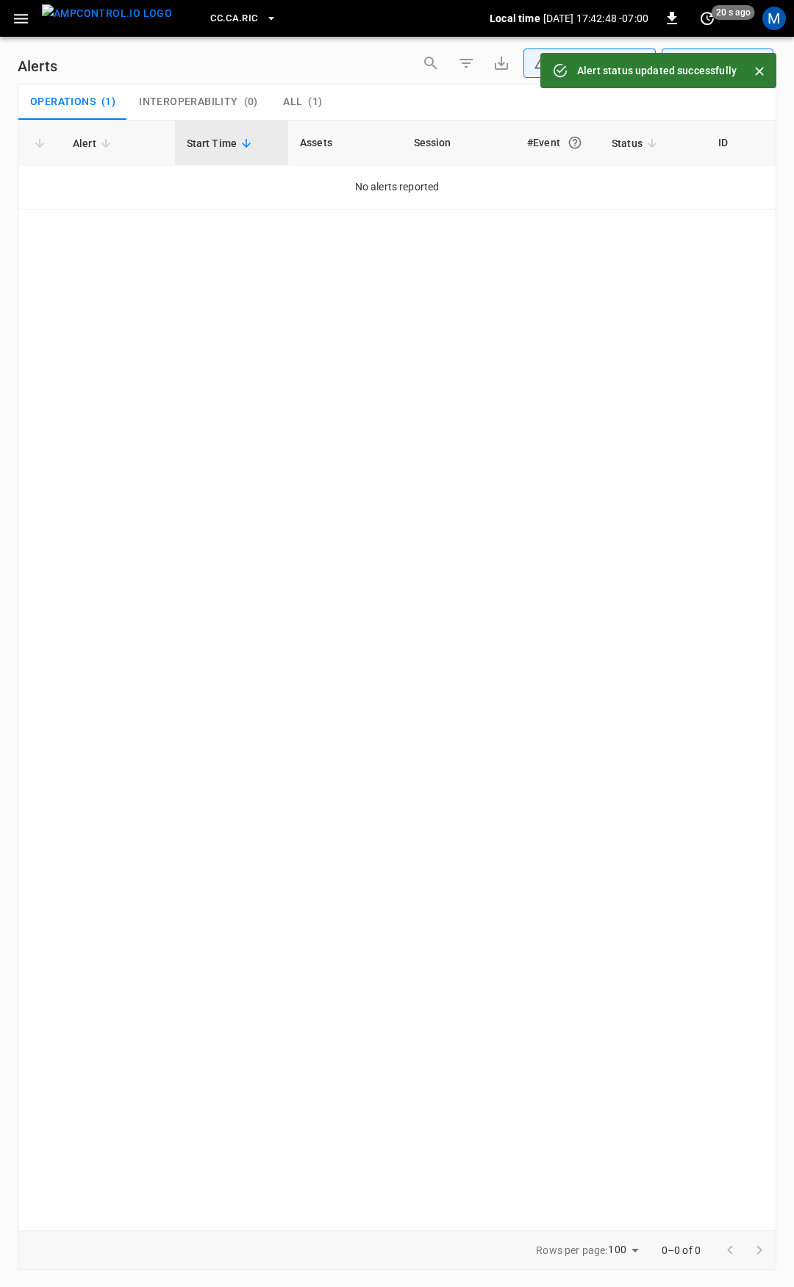
click at [19, 26] on icon "button" at bounding box center [21, 19] width 18 height 18
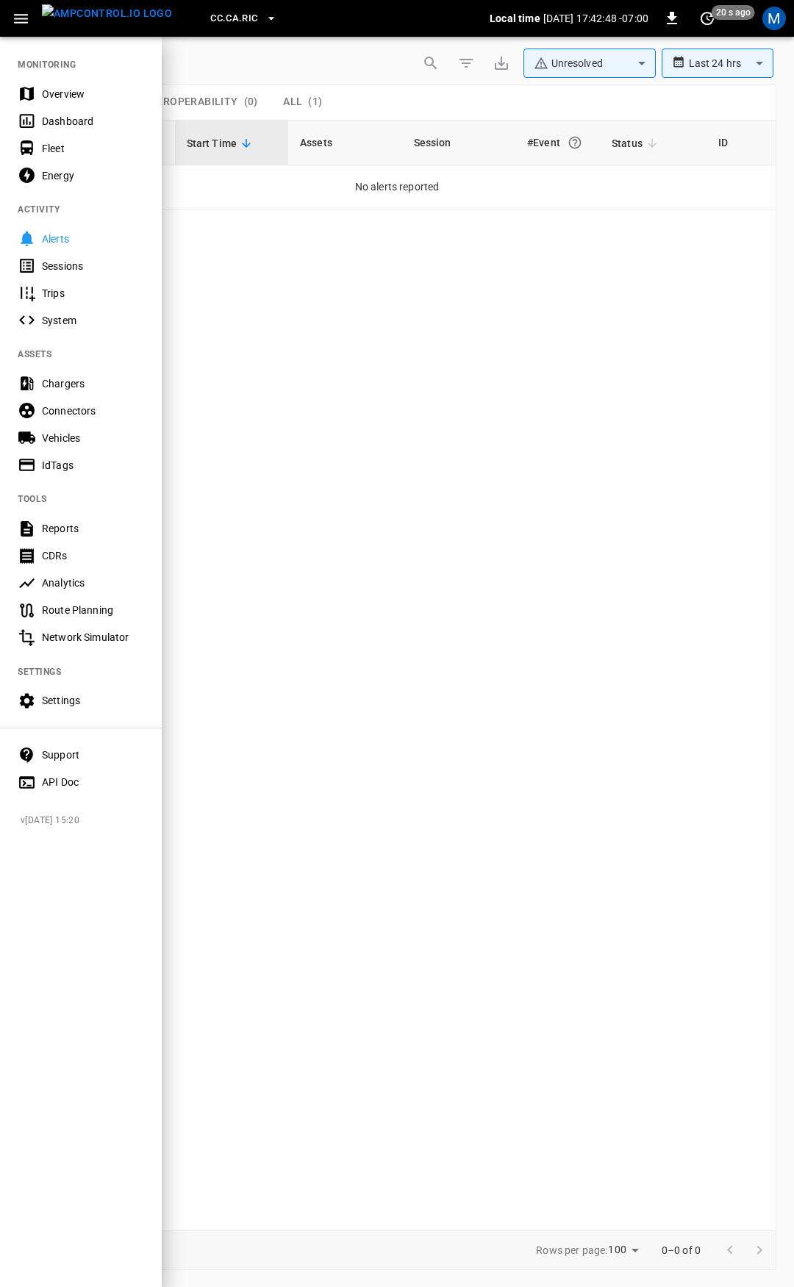
click at [69, 93] on div "Overview" at bounding box center [93, 94] width 102 height 15
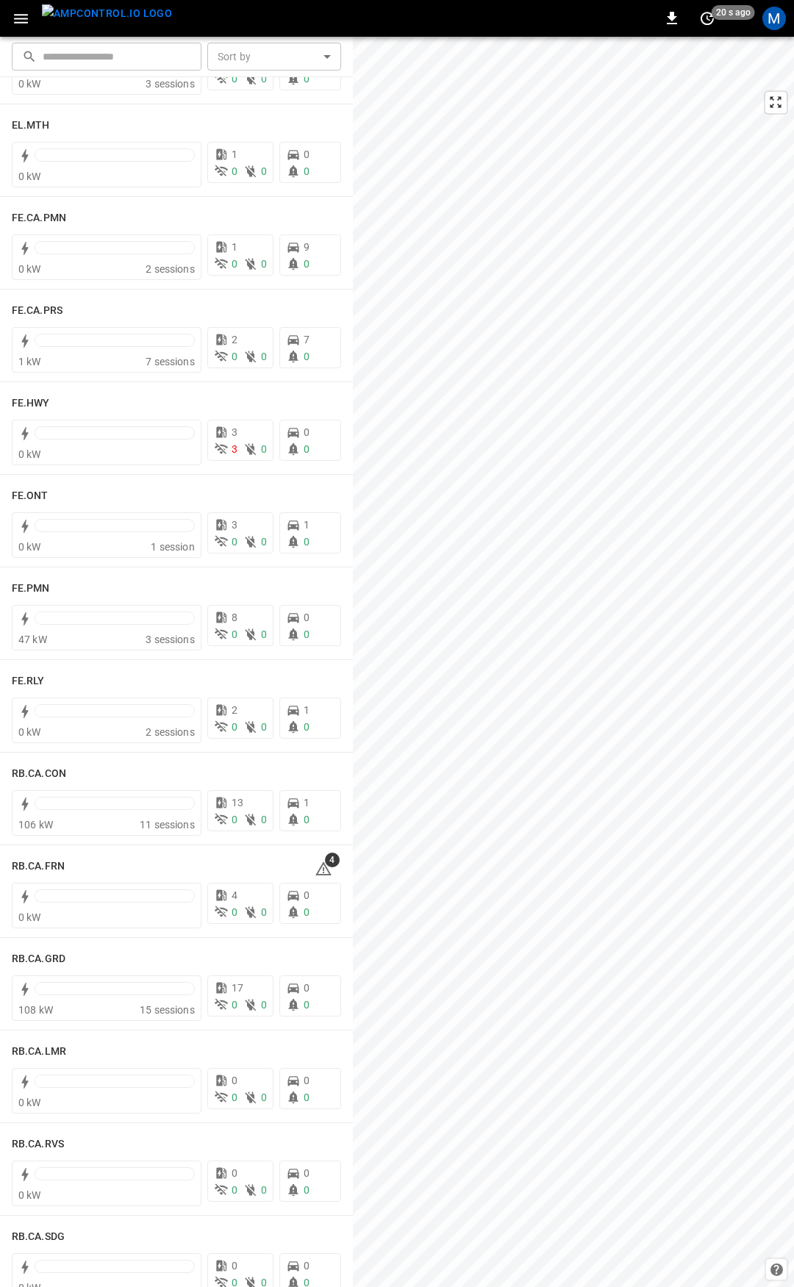
scroll to position [1292, 0]
click at [348, 614] on div "​ ​ Sort by ​ Sort by CC.MOD 19 kW 5 sessions 6 0 0 5 0 CC.SAC 2 kW 5 sessions …" at bounding box center [397, 662] width 794 height 1250
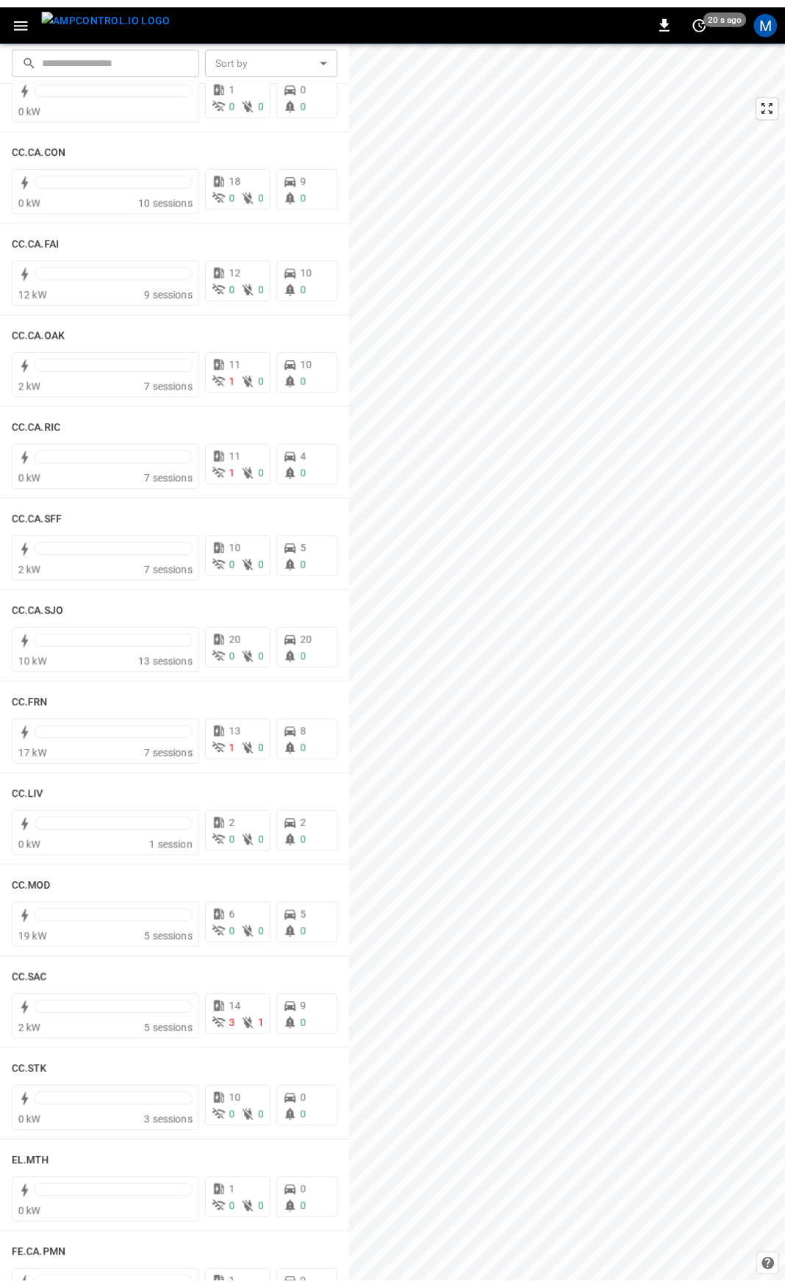
scroll to position [0, 0]
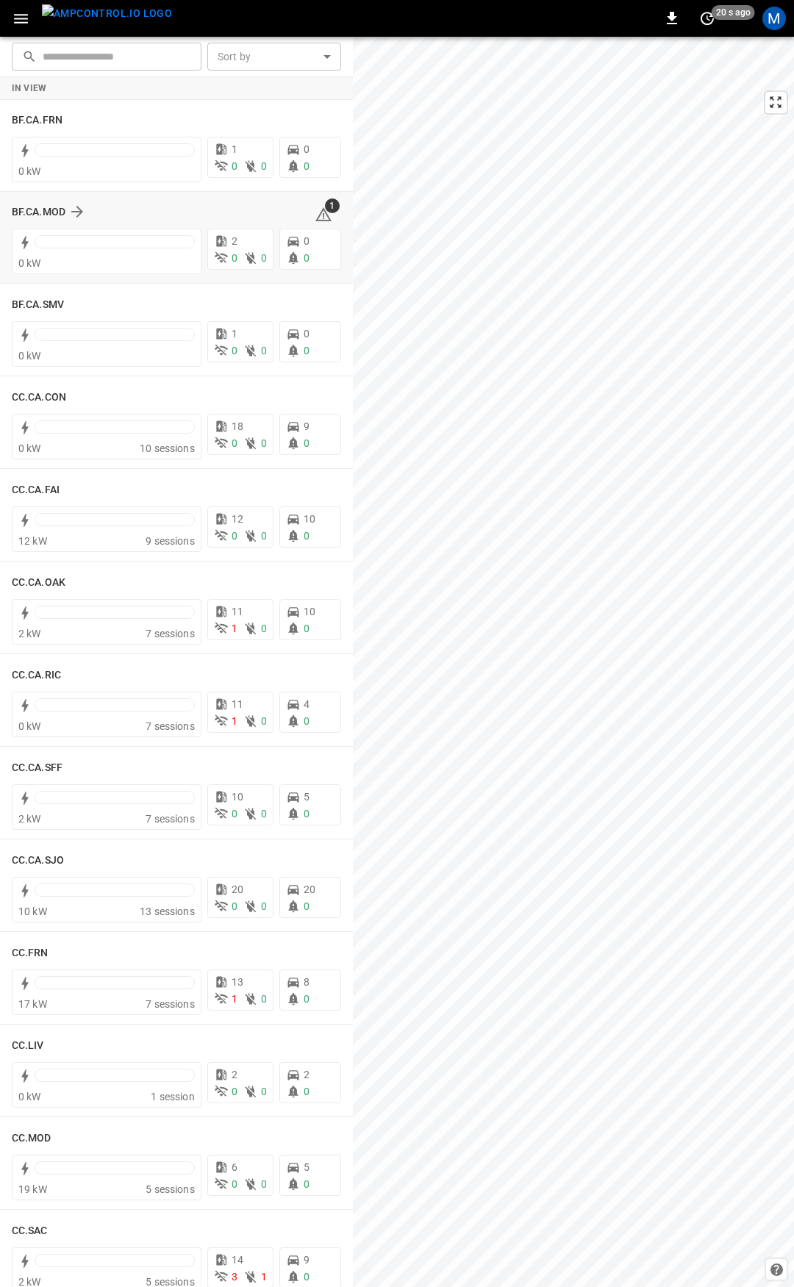
click at [320, 213] on icon at bounding box center [323, 215] width 18 height 18
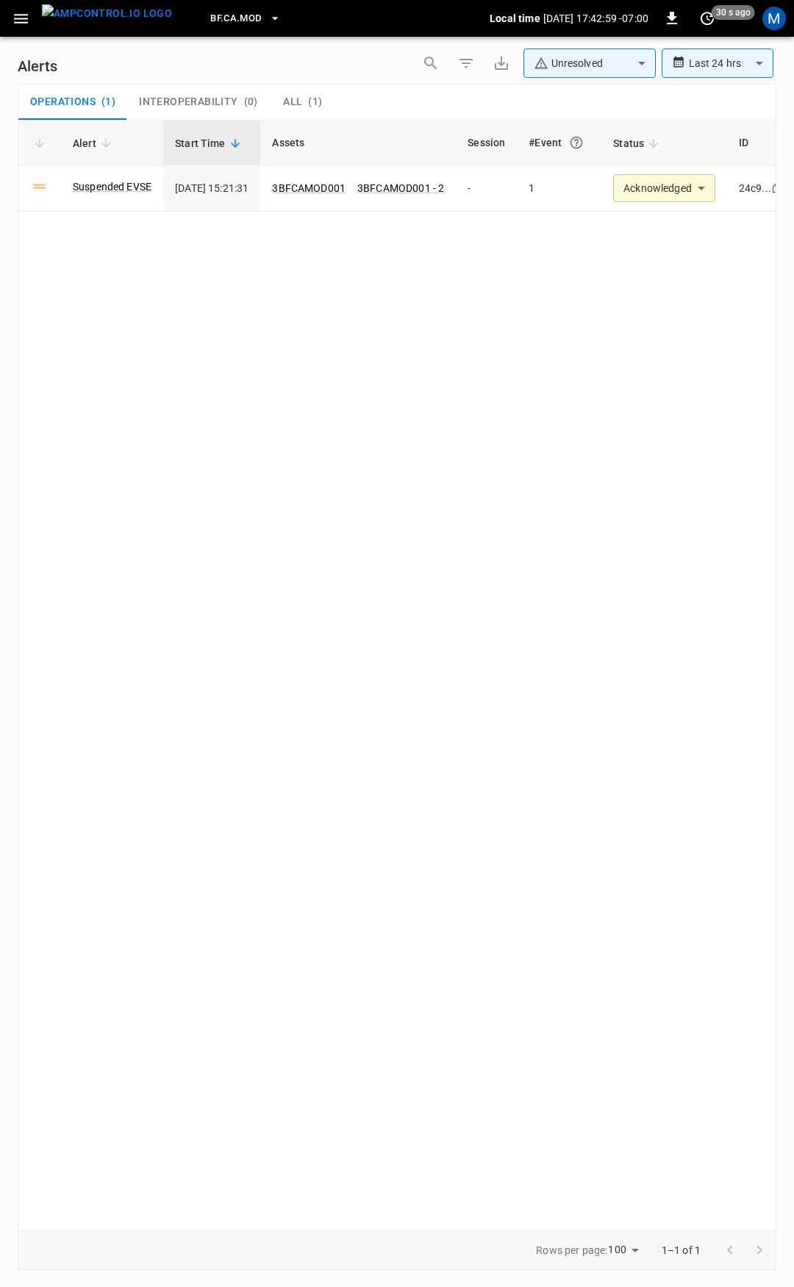
click at [26, 19] on icon "button" at bounding box center [21, 19] width 14 height 10
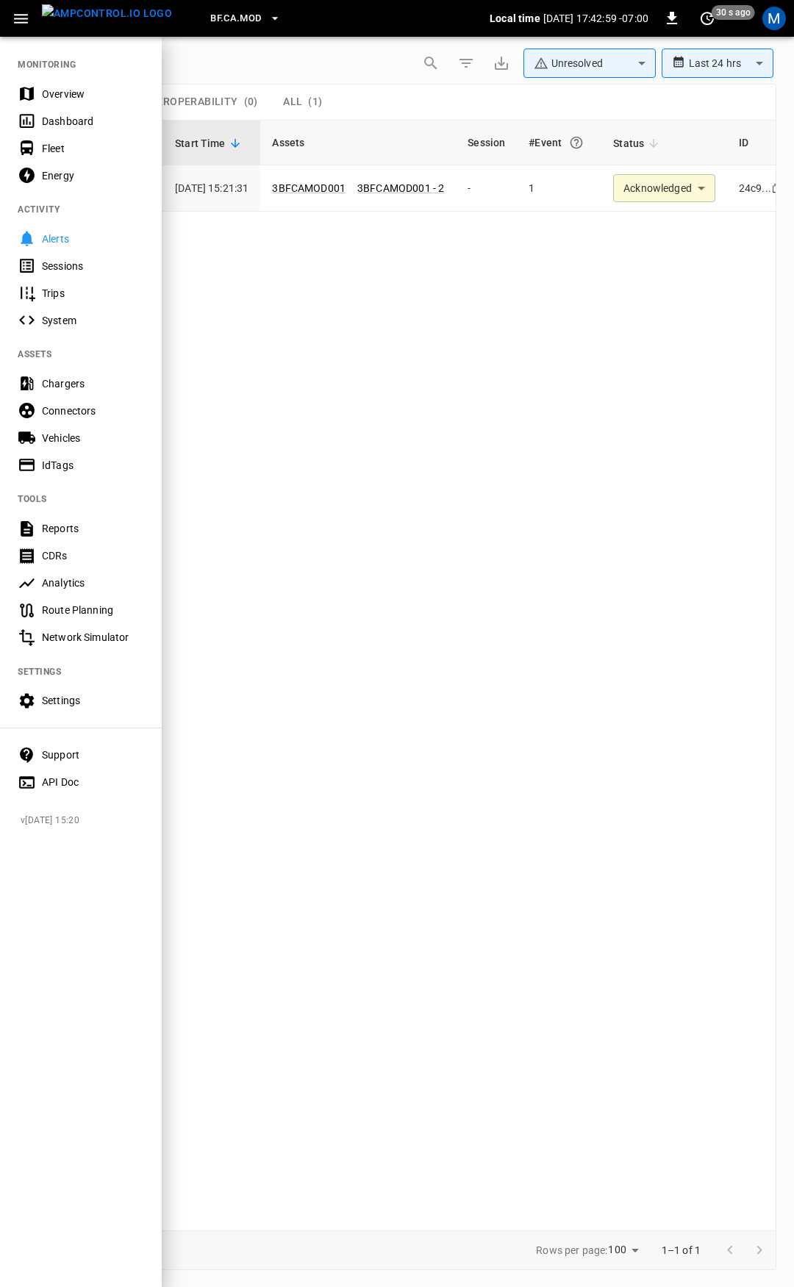
click at [46, 69] on nav "MONITORING Overview Dashboard Fleet Energy ACTIVITY Alerts Sessions Trips Syste…" at bounding box center [81, 418] width 162 height 766
click at [51, 84] on div "Overview" at bounding box center [81, 93] width 162 height 27
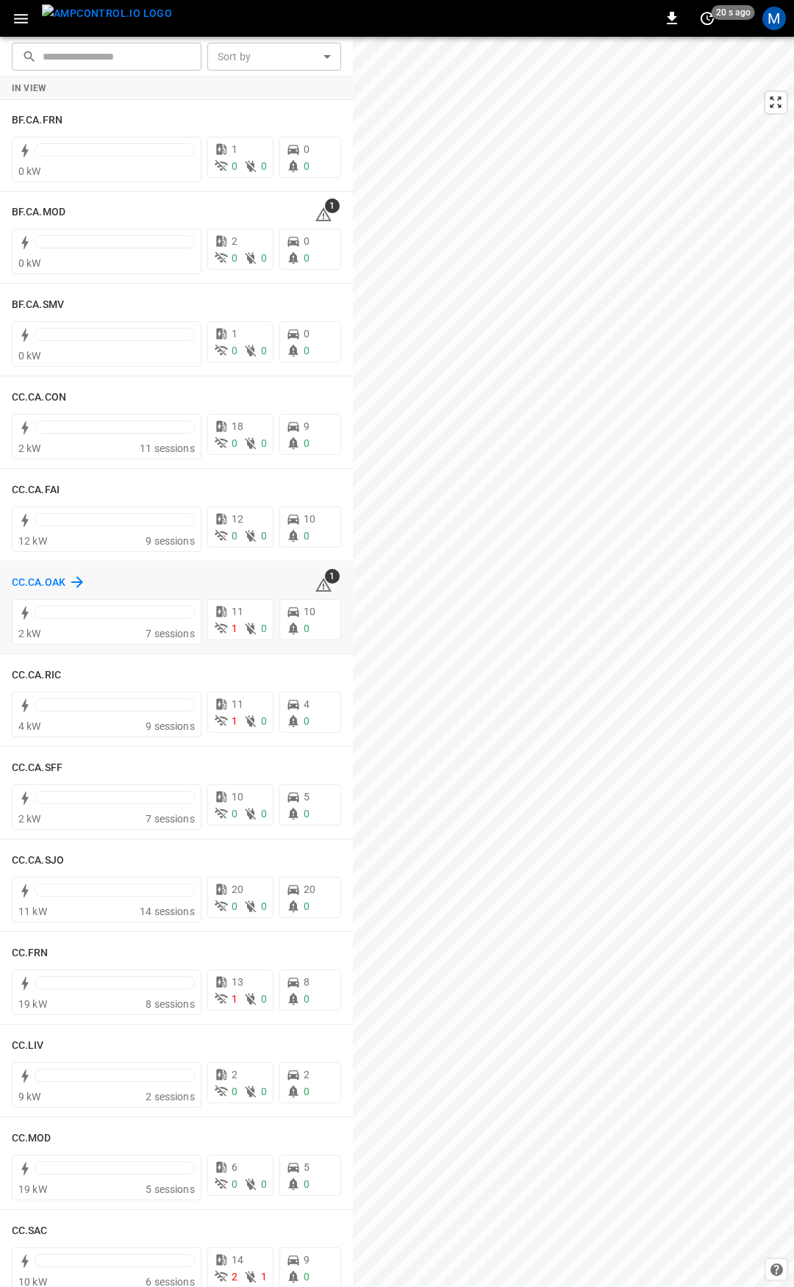
click at [44, 580] on h6 "CC.CA.OAK" at bounding box center [39, 583] width 54 height 16
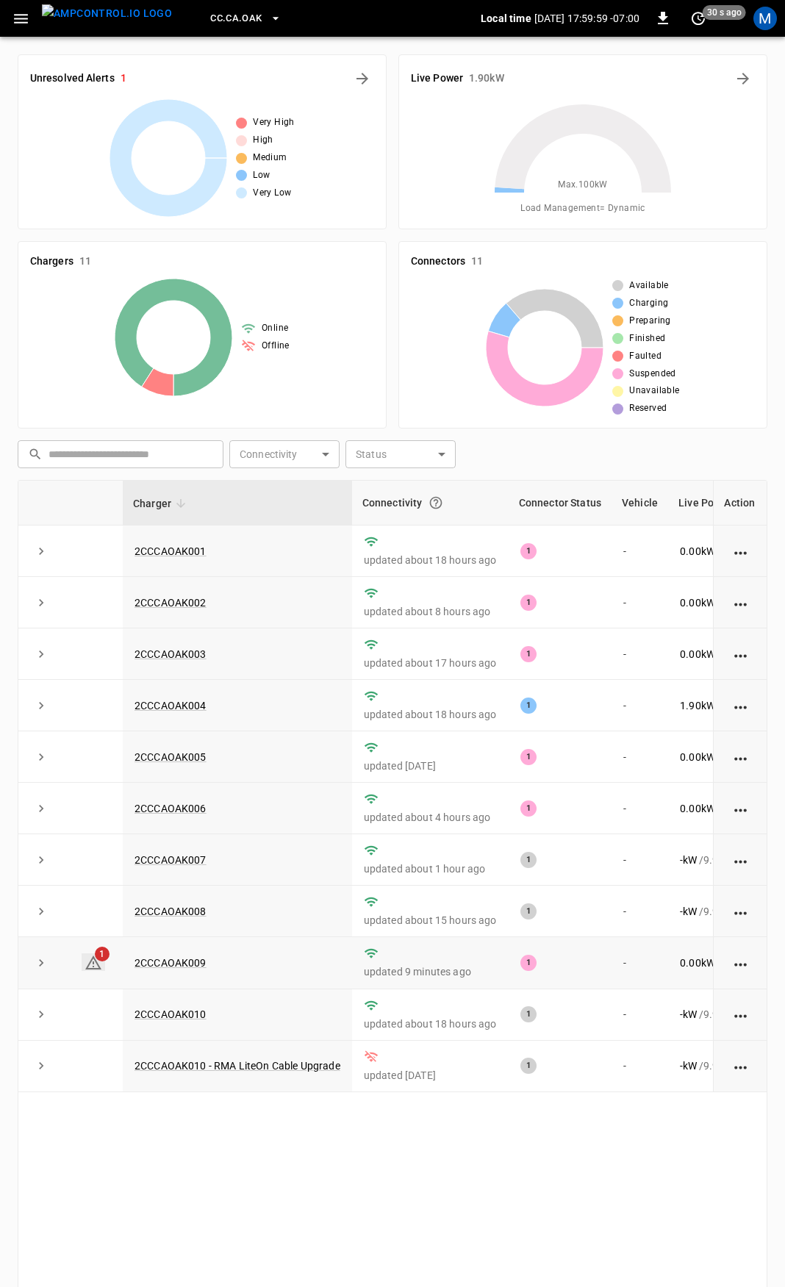
click at [91, 971] on icon at bounding box center [93, 963] width 18 height 18
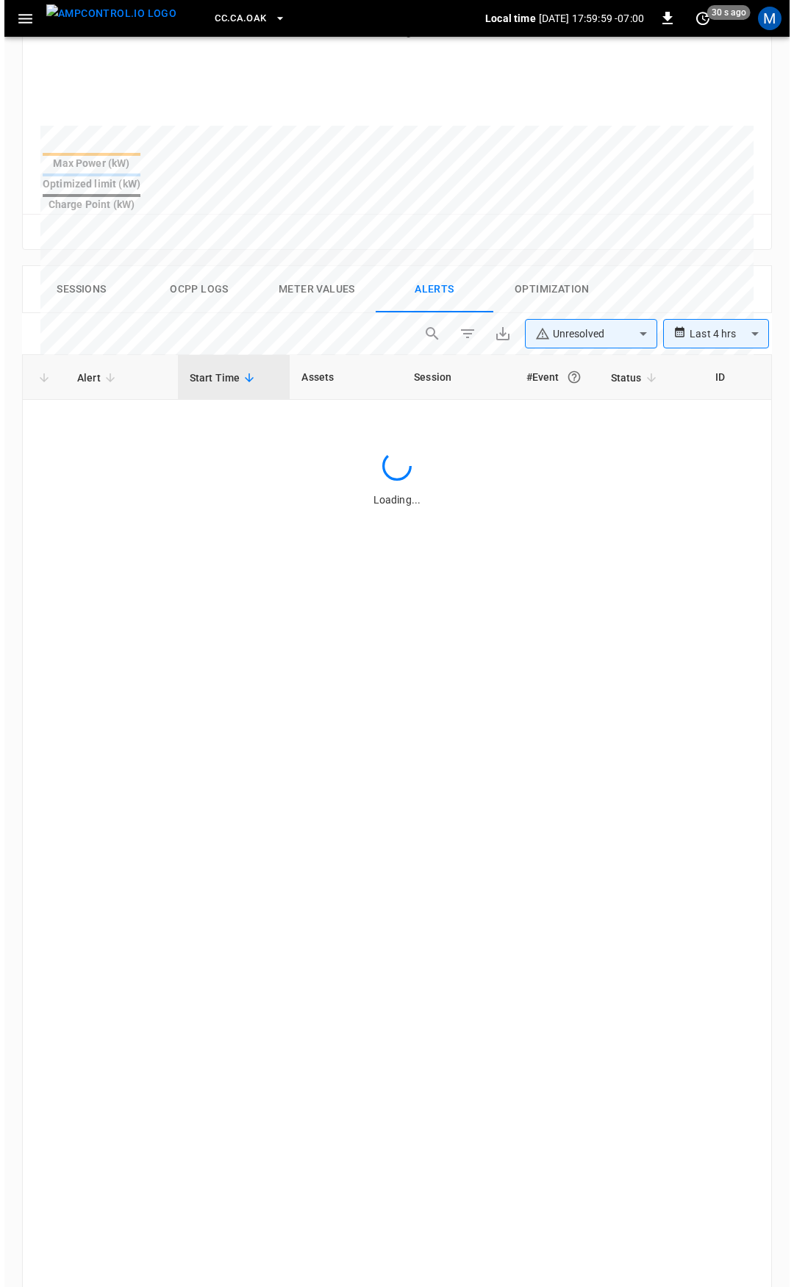
scroll to position [625, 0]
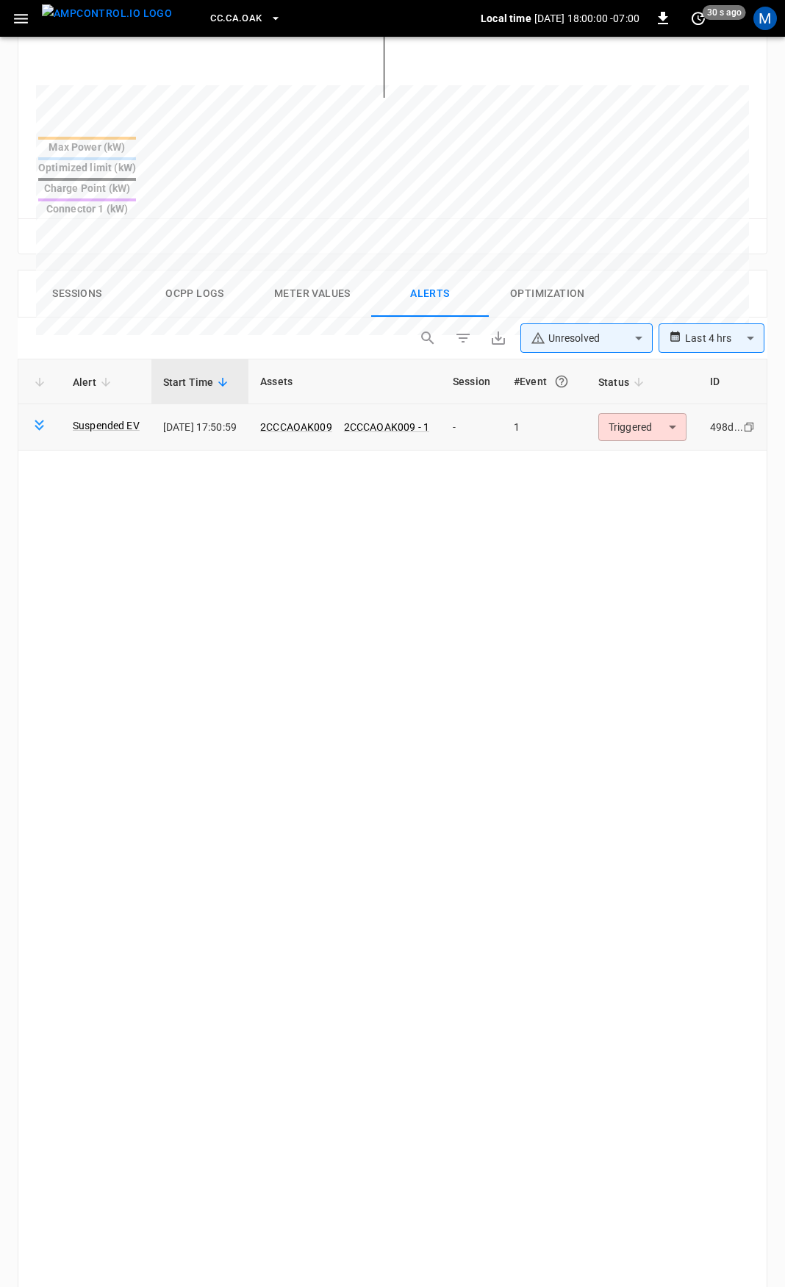
click at [661, 373] on body "**********" at bounding box center [392, 456] width 785 height 2162
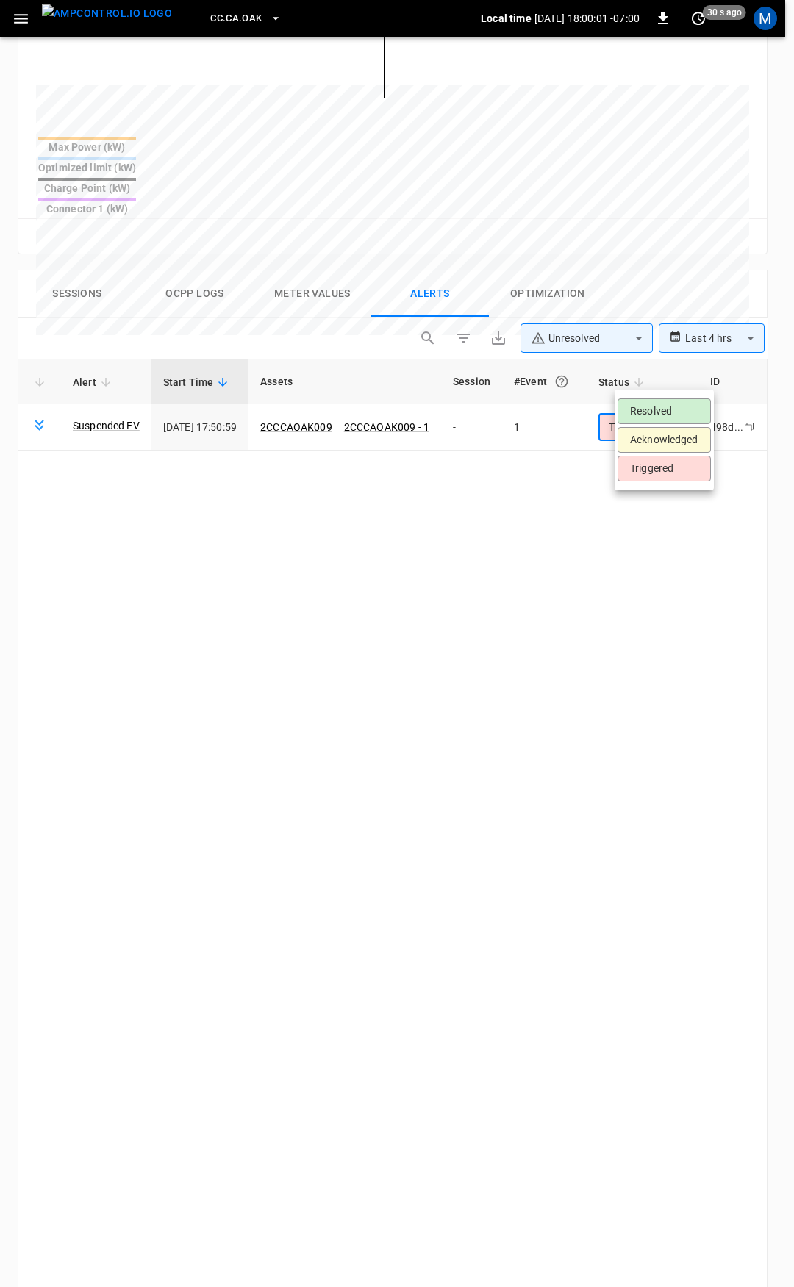
click at [672, 405] on li "Resolved" at bounding box center [663, 411] width 93 height 26
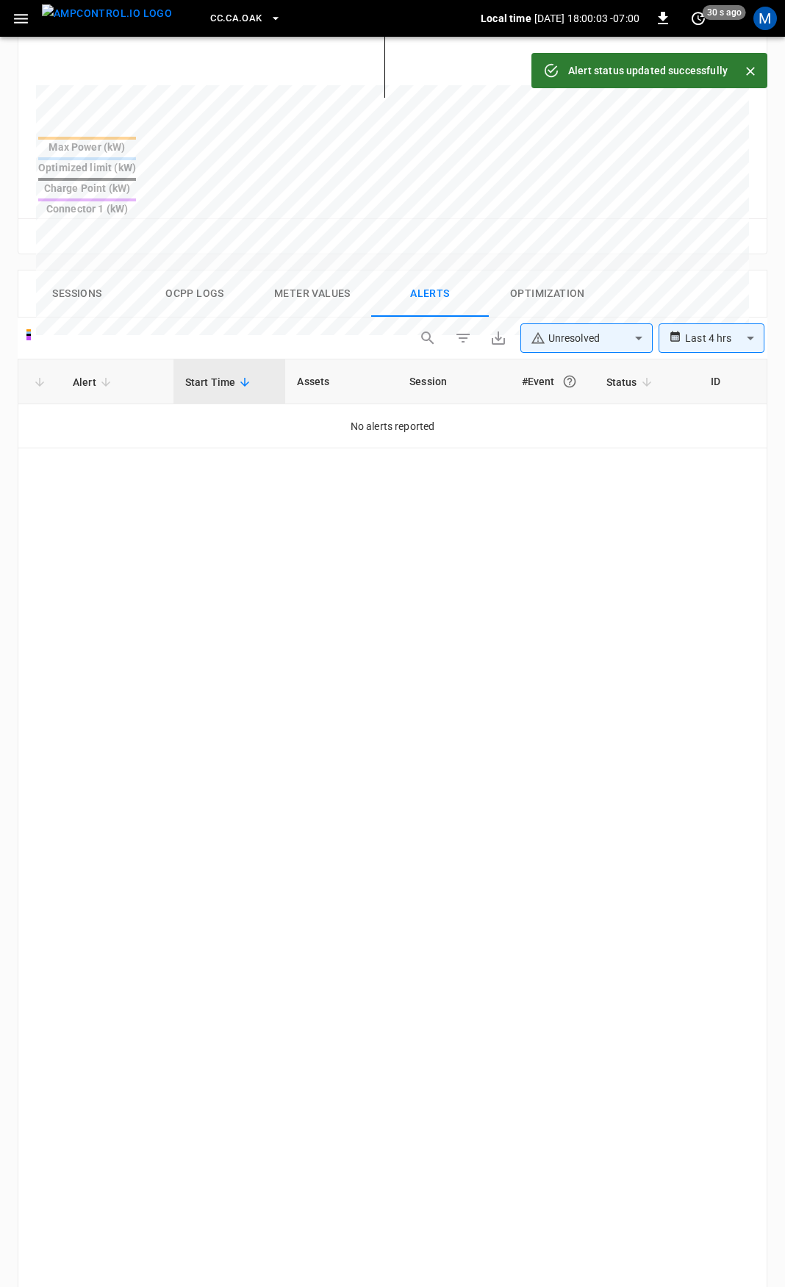
click at [15, 12] on icon "button" at bounding box center [21, 19] width 18 height 18
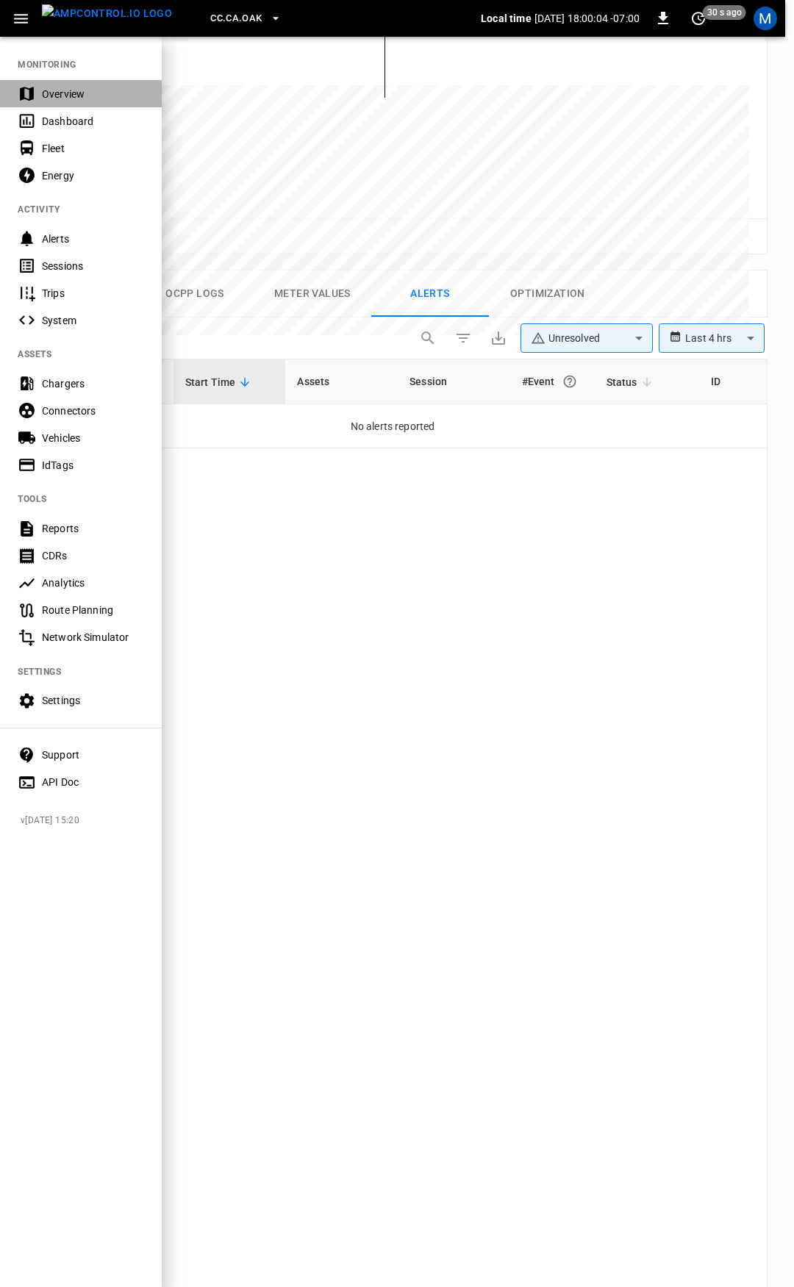
click at [69, 92] on div "Overview" at bounding box center [93, 94] width 102 height 15
